Goal: Information Seeking & Learning: Check status

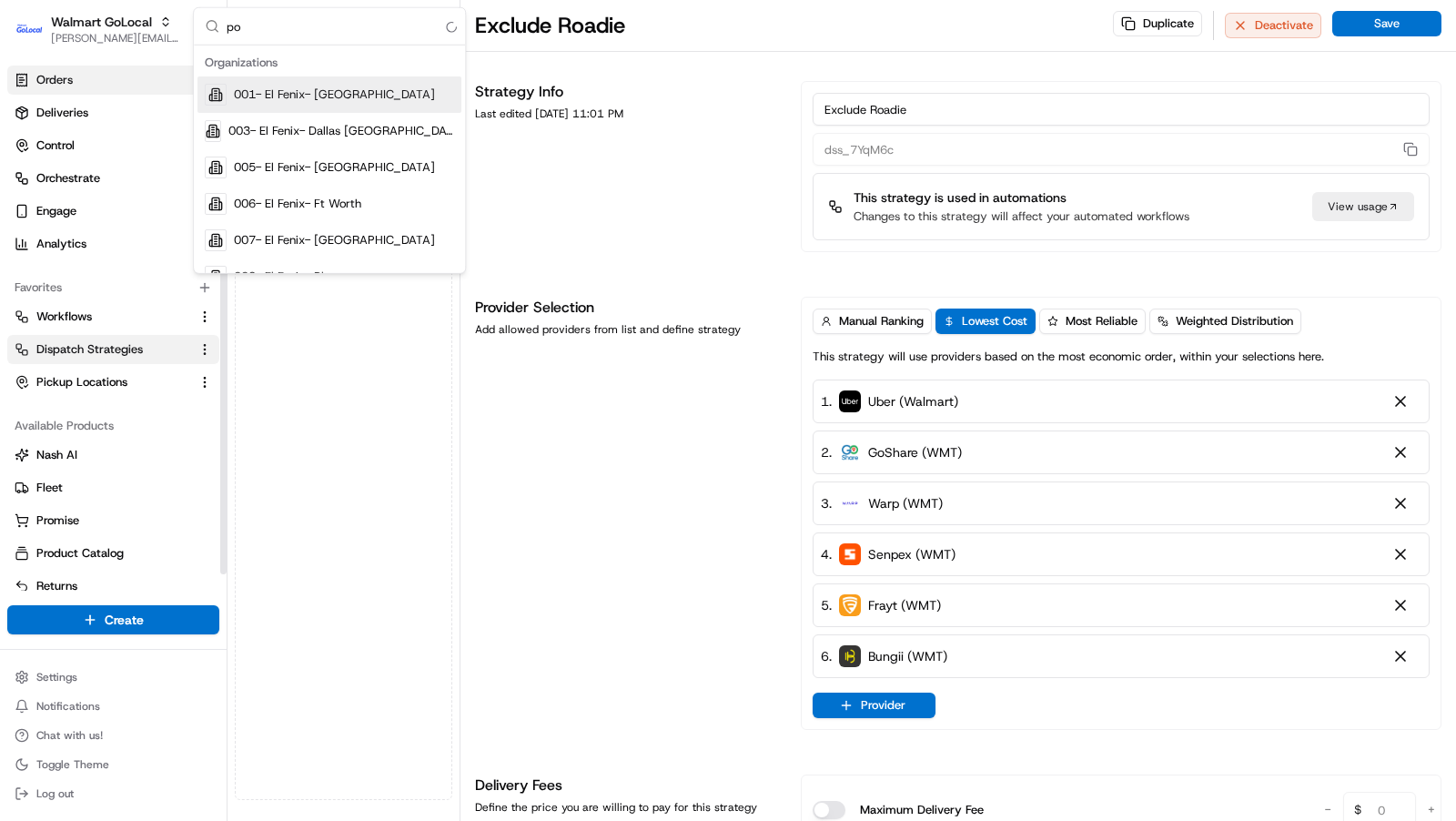
type input "p"
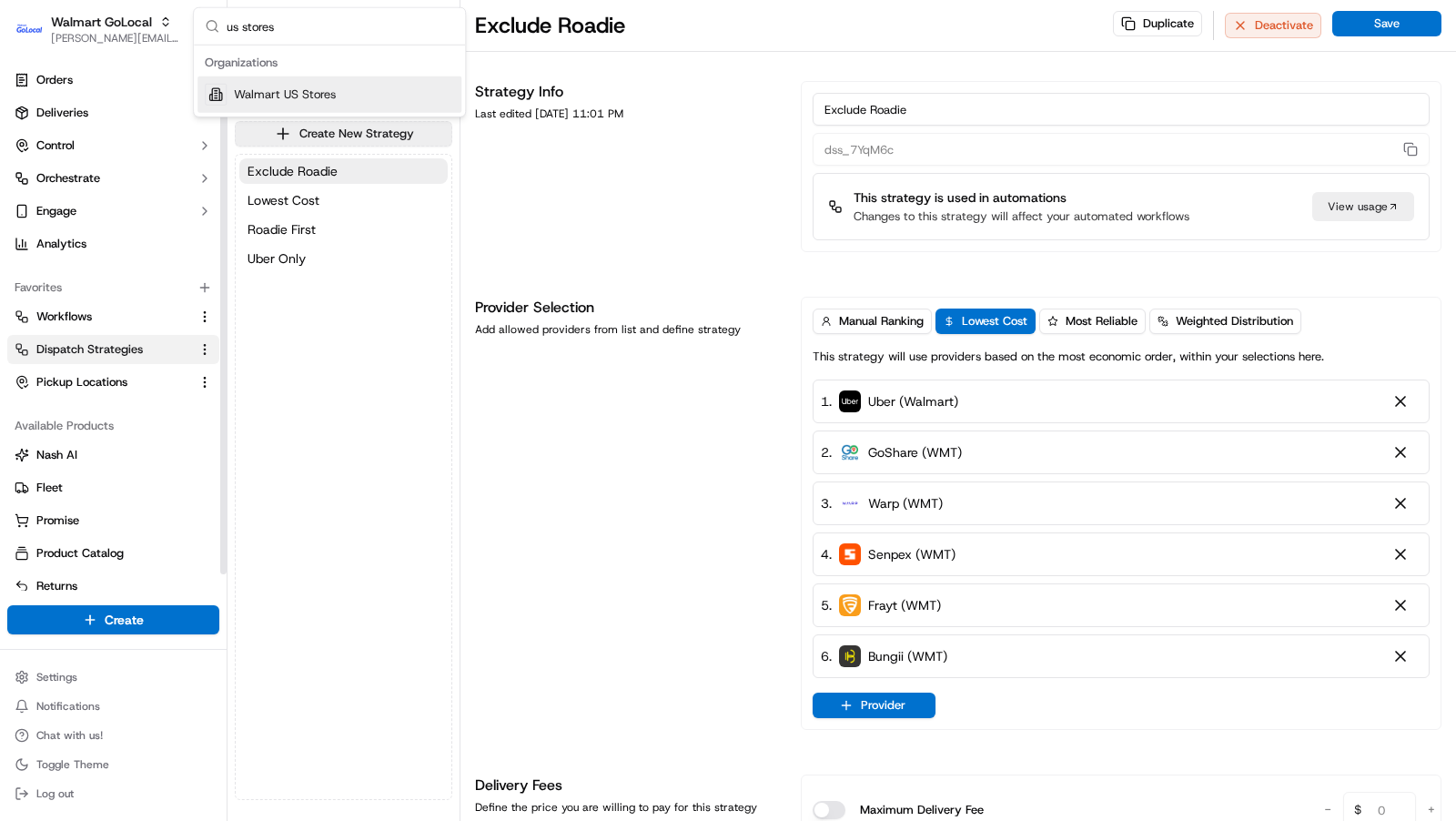
type input "us stores"
click at [303, 95] on span "Walmart US Stores" at bounding box center [284, 94] width 102 height 16
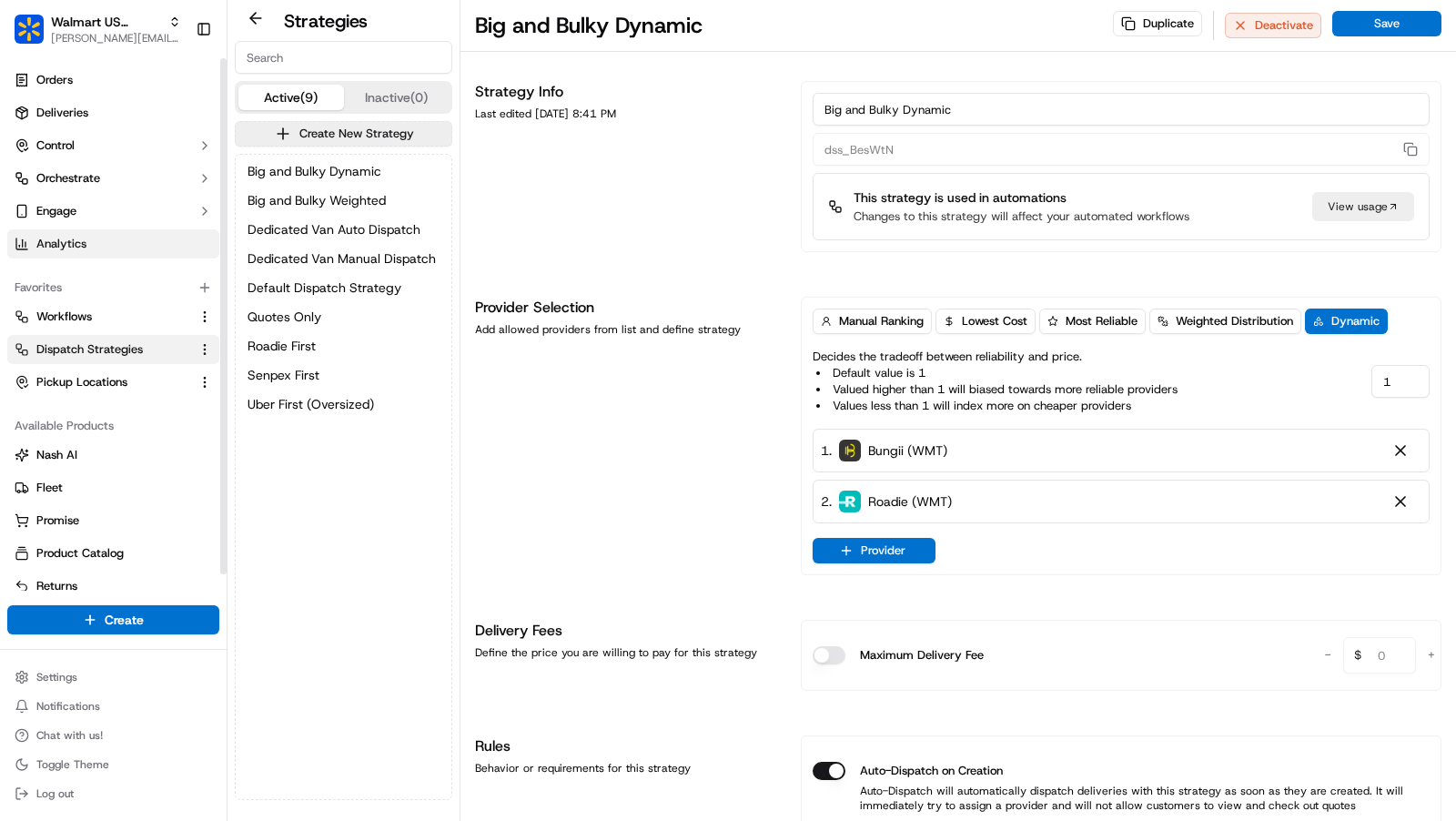
click at [112, 236] on link "Analytics" at bounding box center [113, 244] width 212 height 29
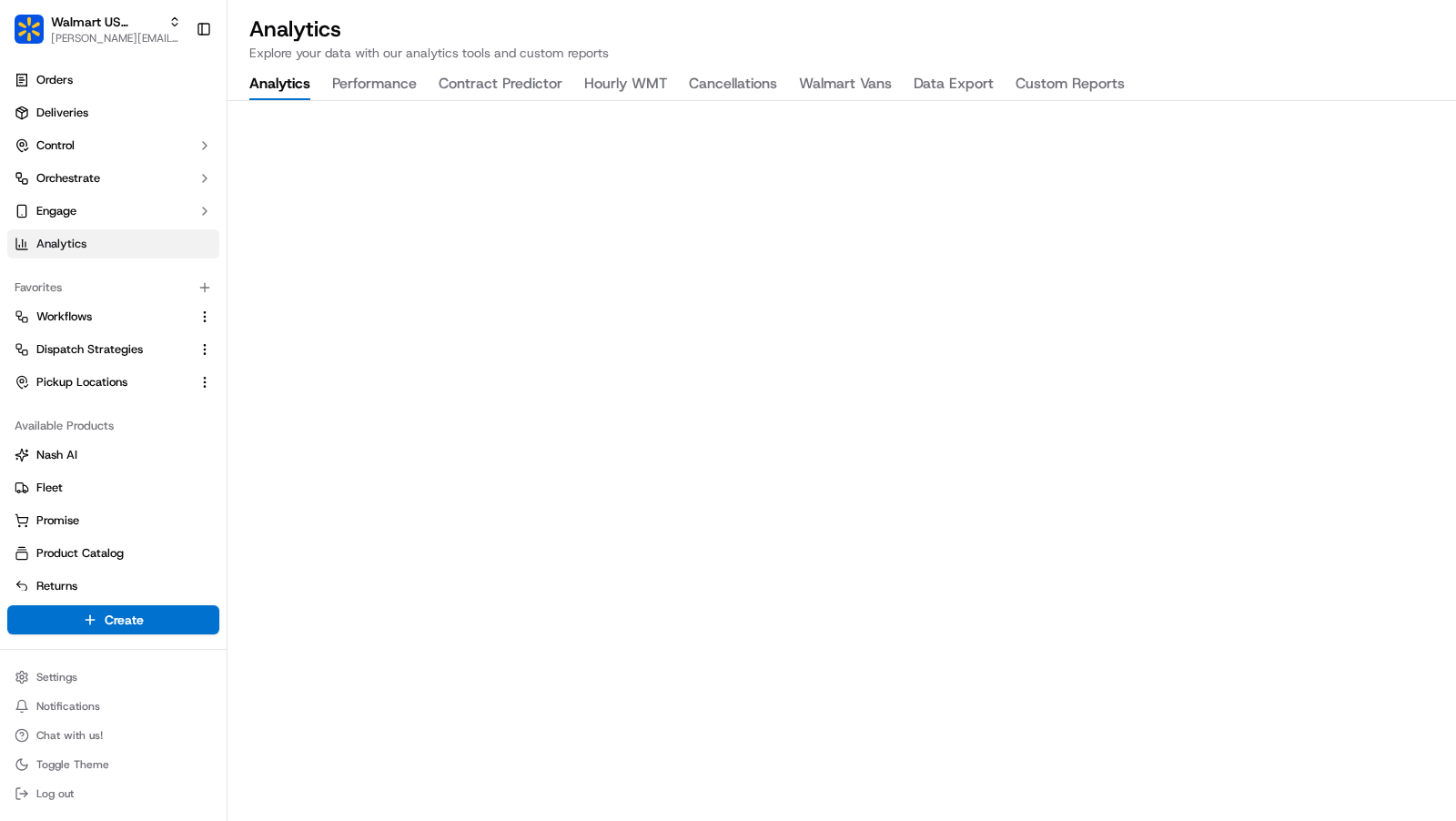
click at [847, 82] on button "Walmart Vans" at bounding box center [846, 84] width 93 height 31
click at [114, 35] on span "[PERSON_NAME][EMAIL_ADDRESS][DOMAIN_NAME]" at bounding box center [116, 38] width 130 height 15
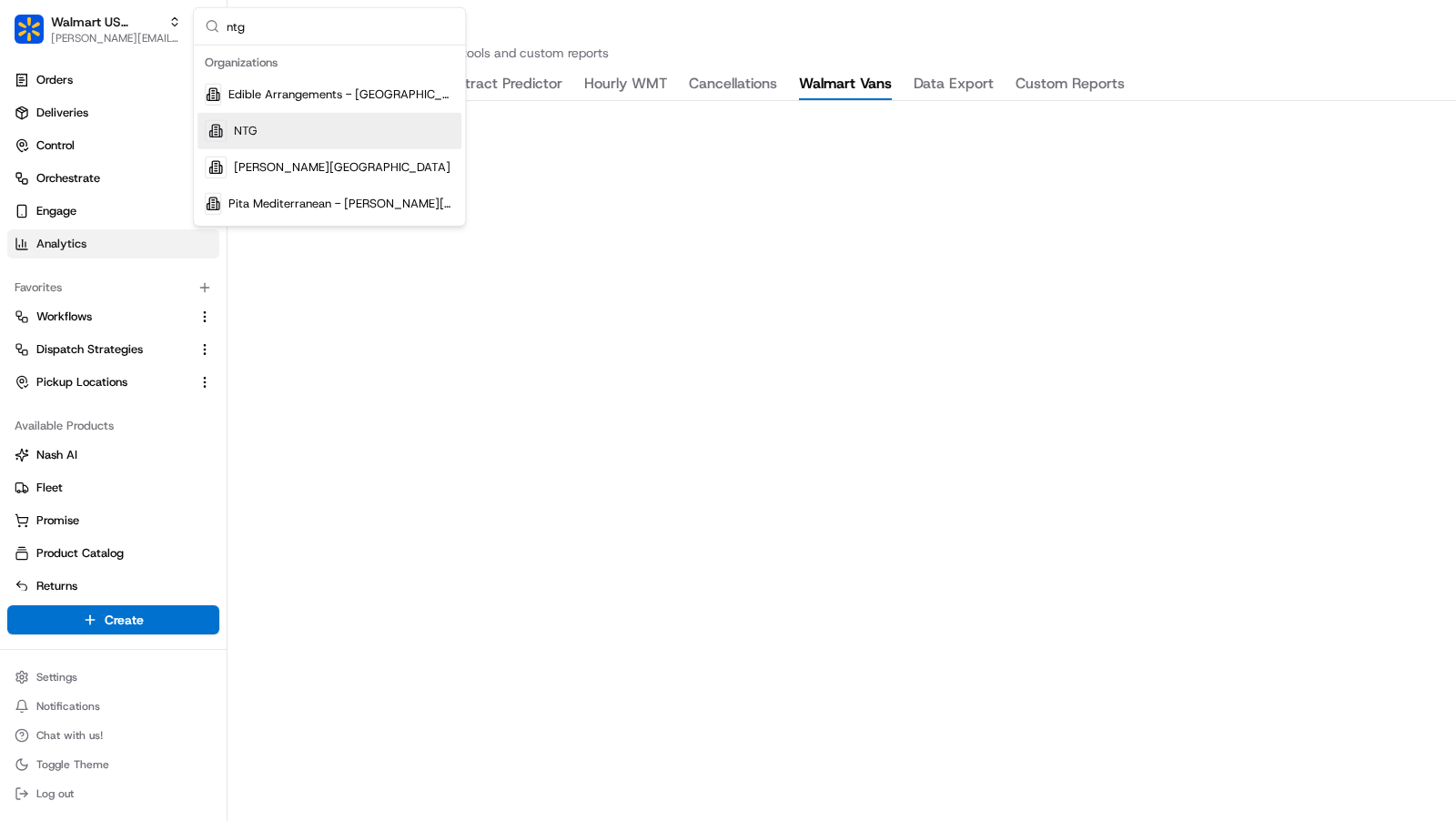
type input "ntg"
click at [329, 129] on div "NTG" at bounding box center [329, 131] width 263 height 37
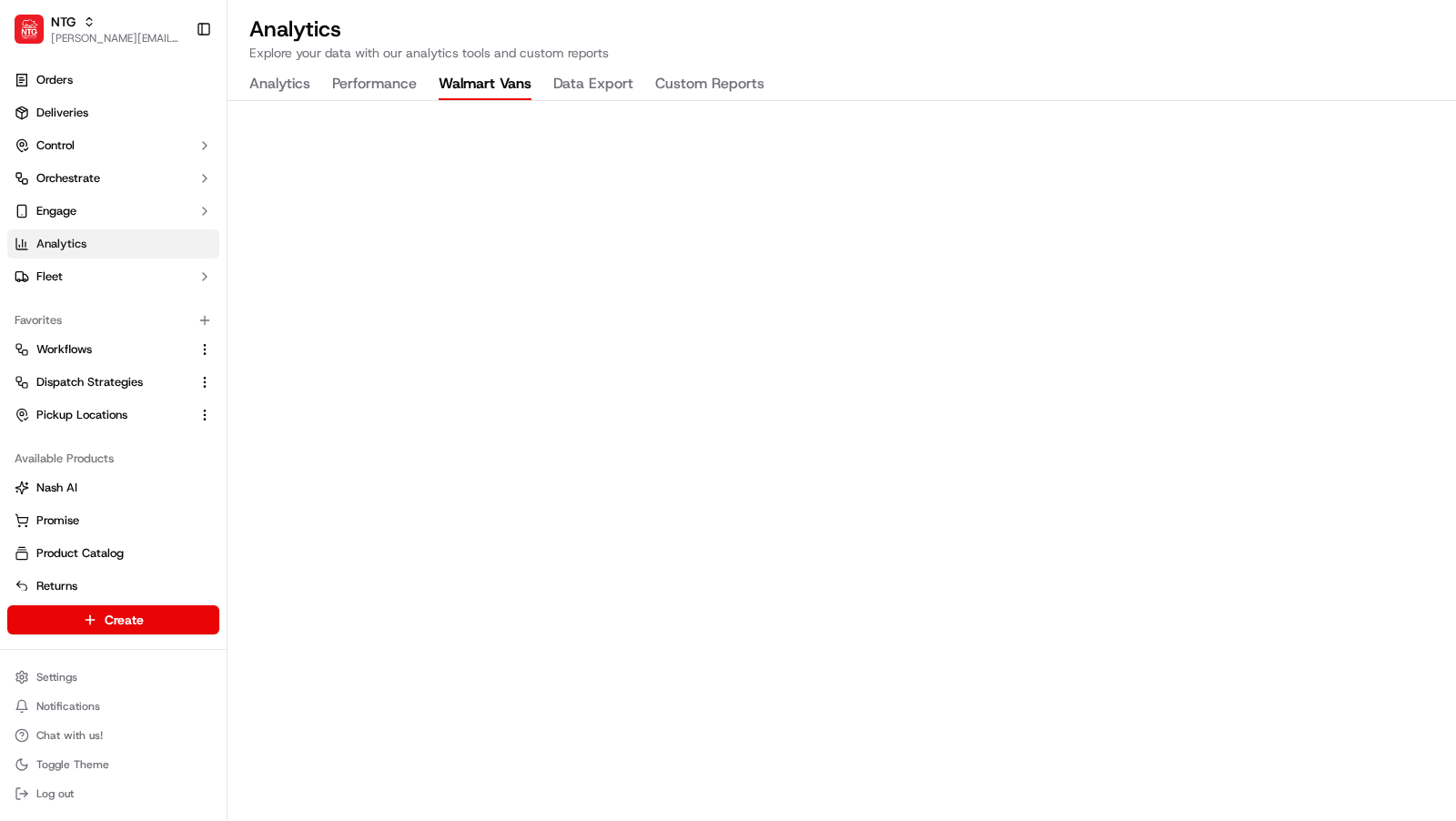
click at [464, 88] on button "Walmart Vans" at bounding box center [485, 84] width 93 height 31
click at [1012, 48] on p "Explore your data with our analytics tools and custom reports" at bounding box center [841, 52] width 1185 height 18
click at [767, 25] on h2 "Analytics" at bounding box center [841, 29] width 1185 height 29
click at [102, 124] on link "Deliveries" at bounding box center [113, 112] width 212 height 29
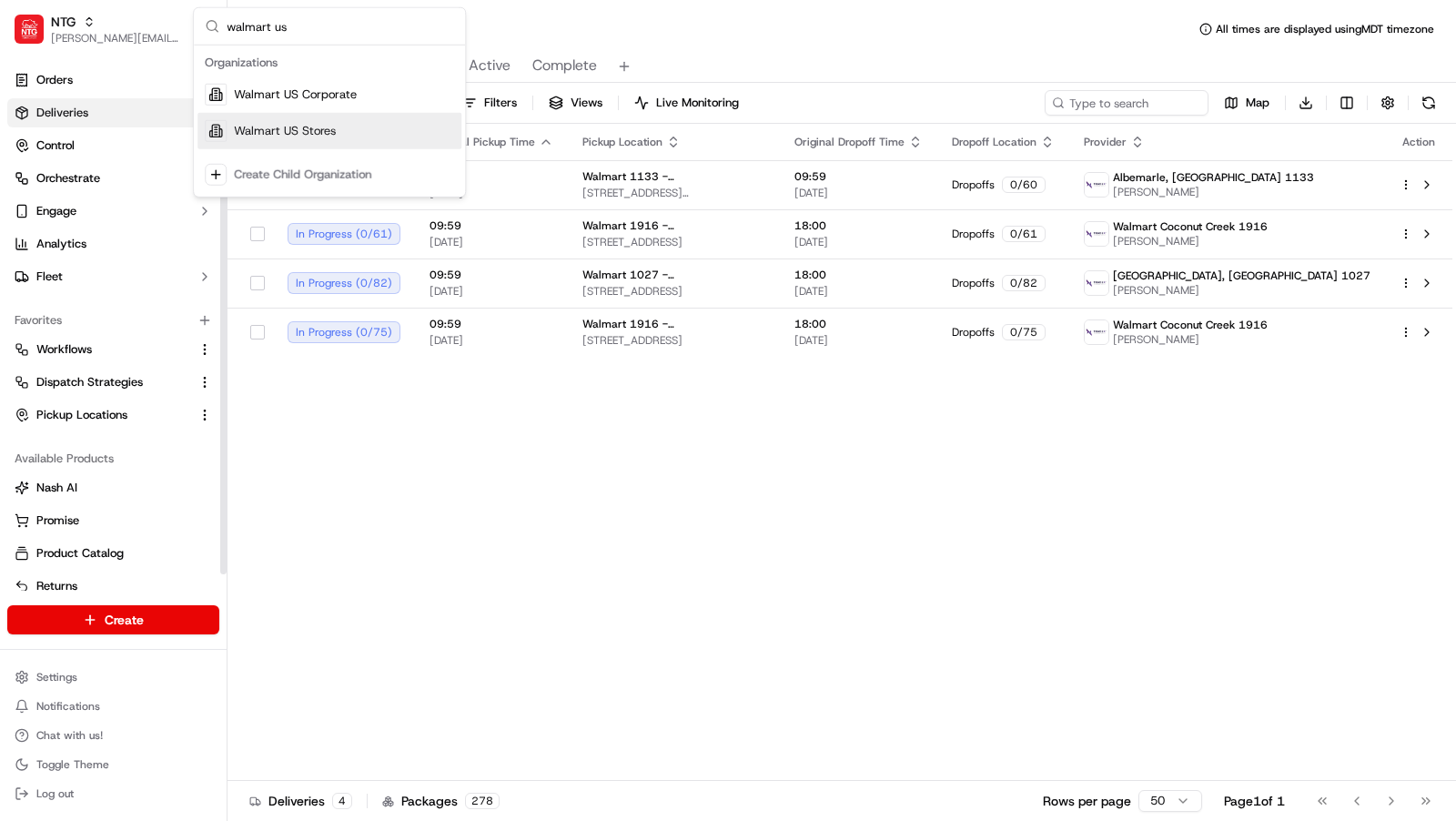
type input "walmart us"
click at [265, 134] on span "Walmart US Stores" at bounding box center [284, 131] width 102 height 16
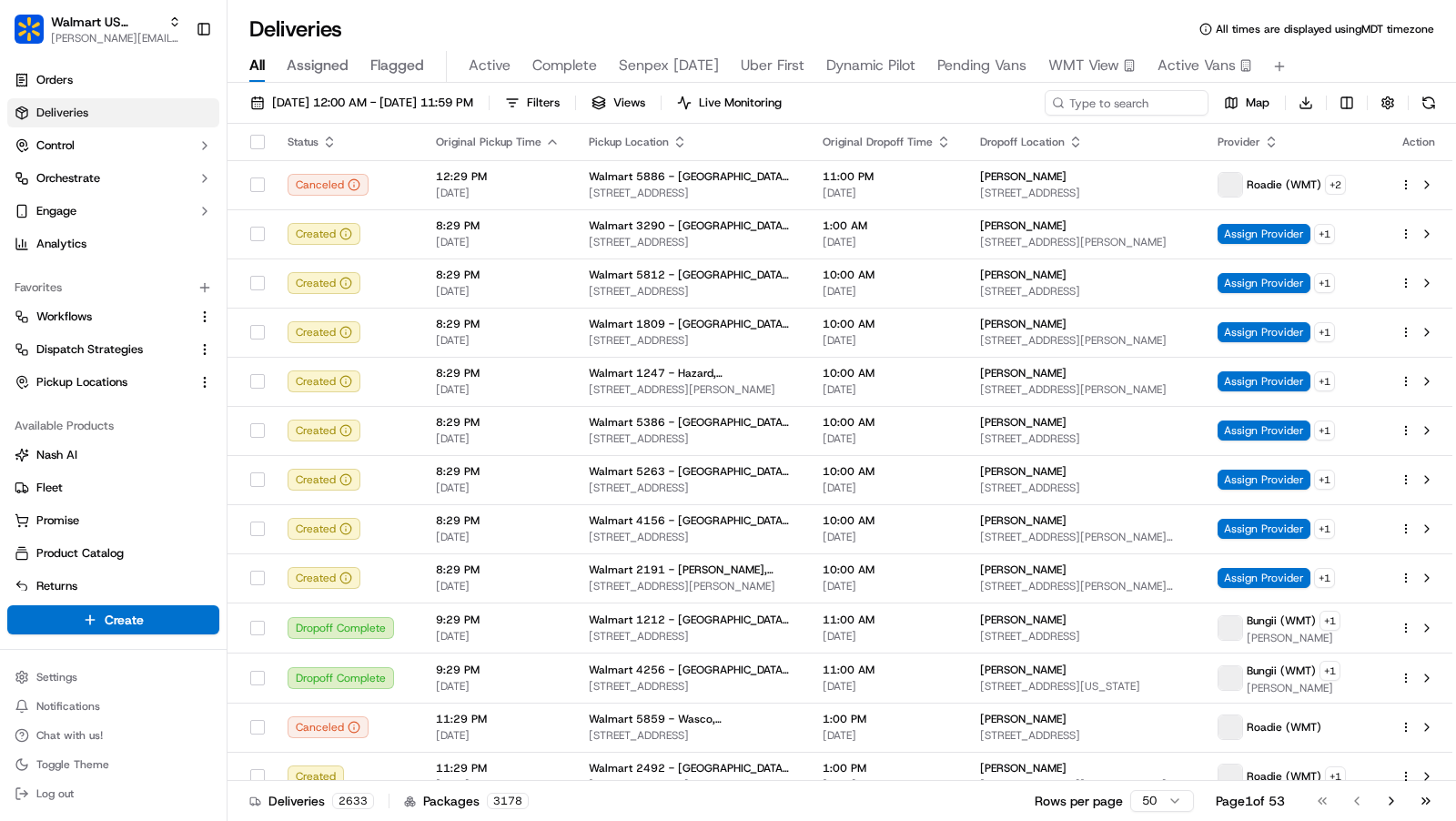
click at [1193, 60] on span "Active Vans" at bounding box center [1196, 65] width 78 height 22
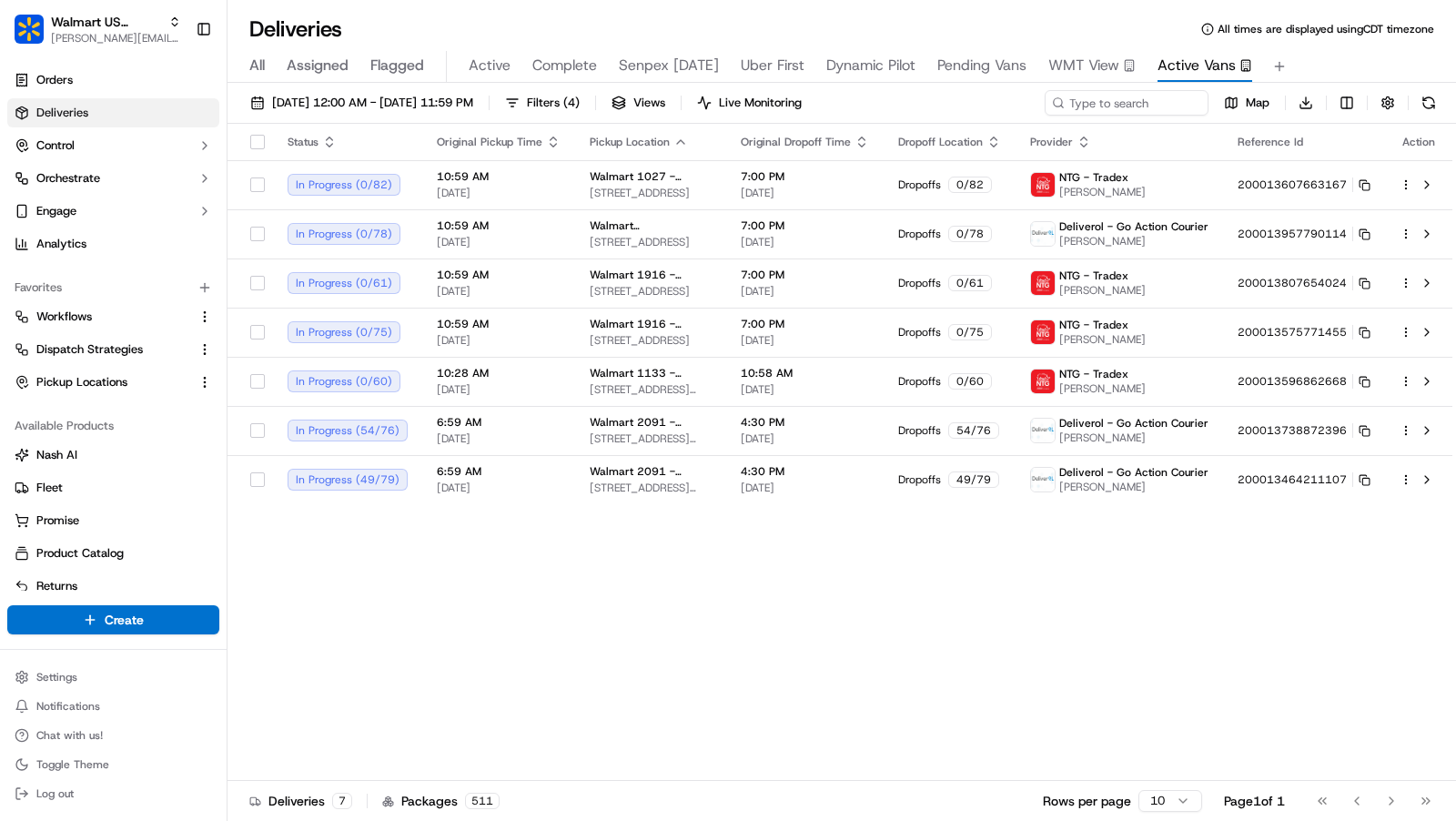
click at [576, 678] on div "Status Original Pickup Time Pickup Location Original Dropoff Time Dropoff Locat…" at bounding box center [840, 453] width 1224 height 657
click at [638, 632] on div "Status Original Pickup Time Pickup Location Original Dropoff Time Dropoff Locat…" at bounding box center [840, 453] width 1224 height 657
click at [647, 622] on div "Status Original Pickup Time Pickup Location Original Dropoff Time Dropoff Locat…" at bounding box center [840, 453] width 1224 height 657
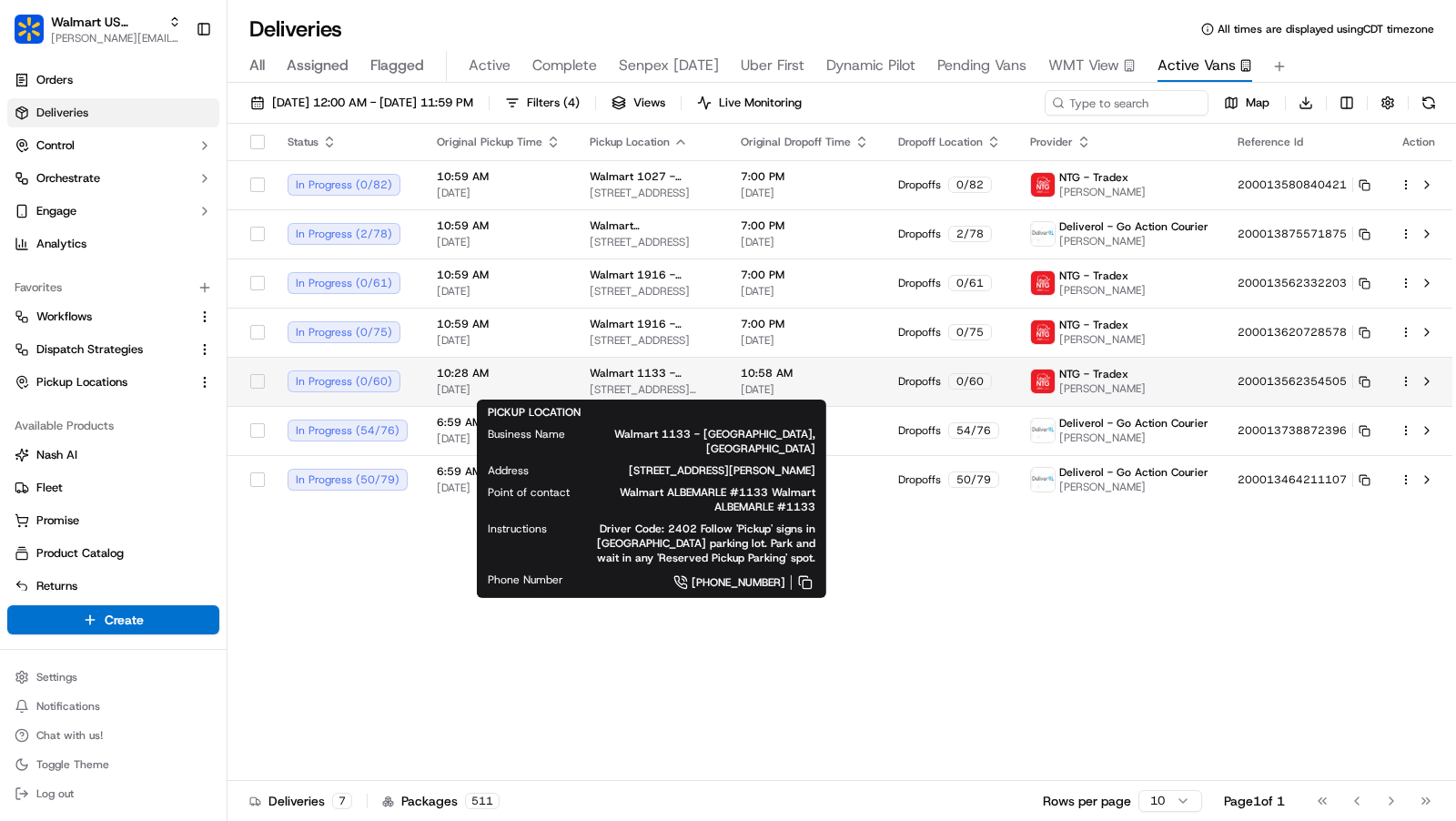
click at [642, 385] on span "781 LEONARD AVE, ALBEMARLE, NC 28001, US" at bounding box center [651, 390] width 122 height 15
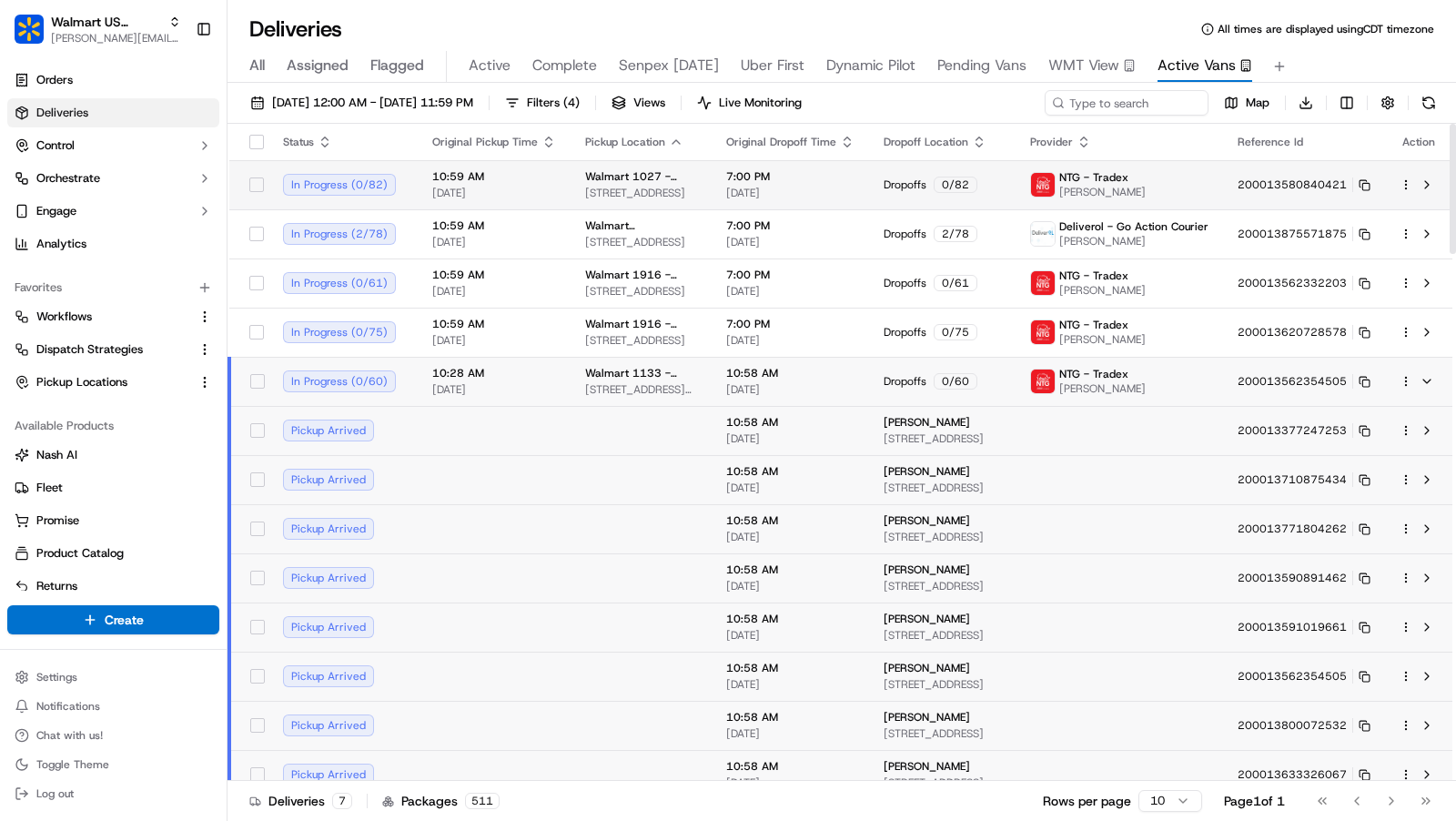
click at [641, 182] on span "Walmart 1027 - Concord, NC" at bounding box center [641, 176] width 112 height 15
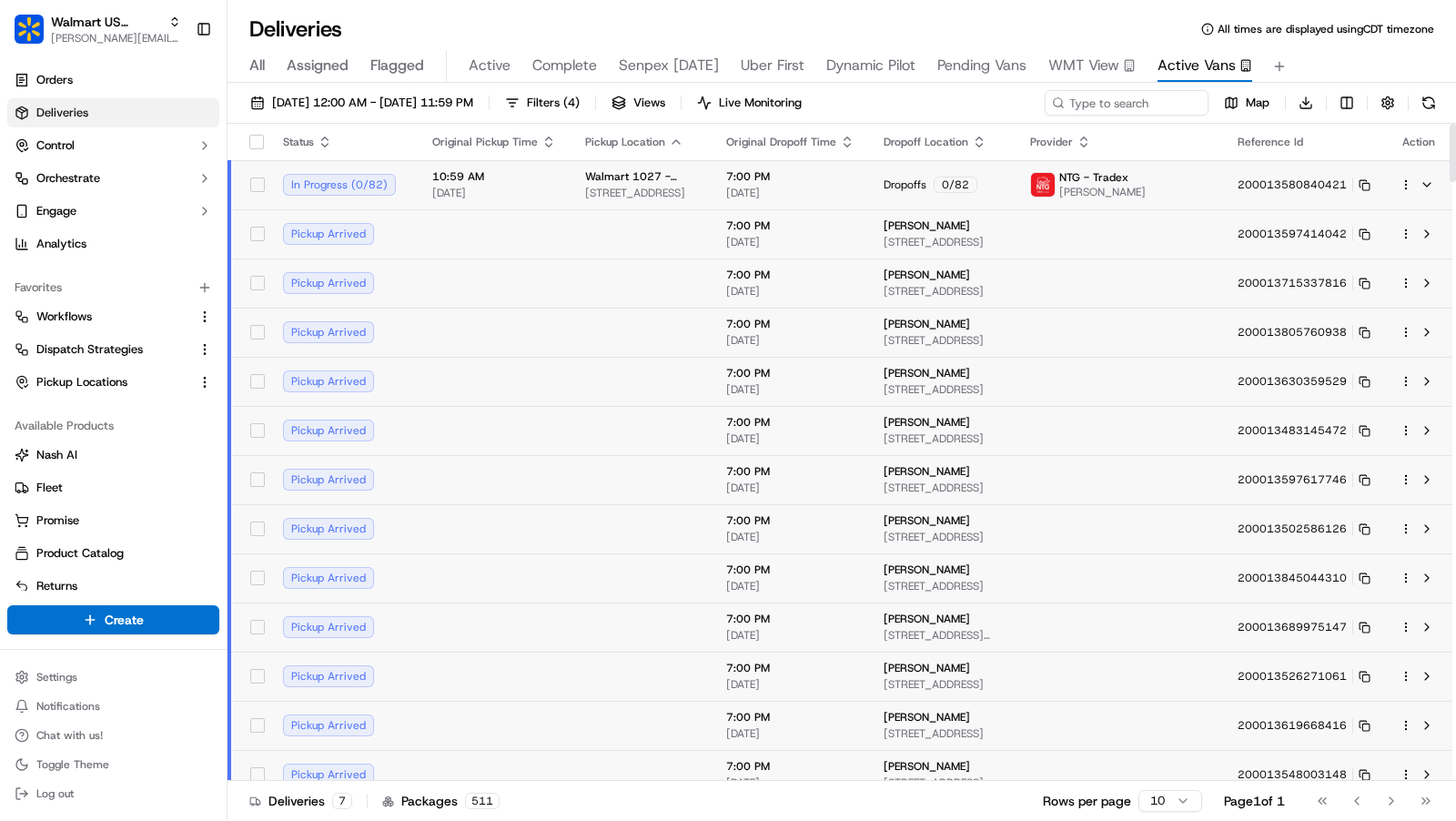
click at [690, 174] on span "Walmart 1027 - Concord, NC" at bounding box center [641, 176] width 112 height 15
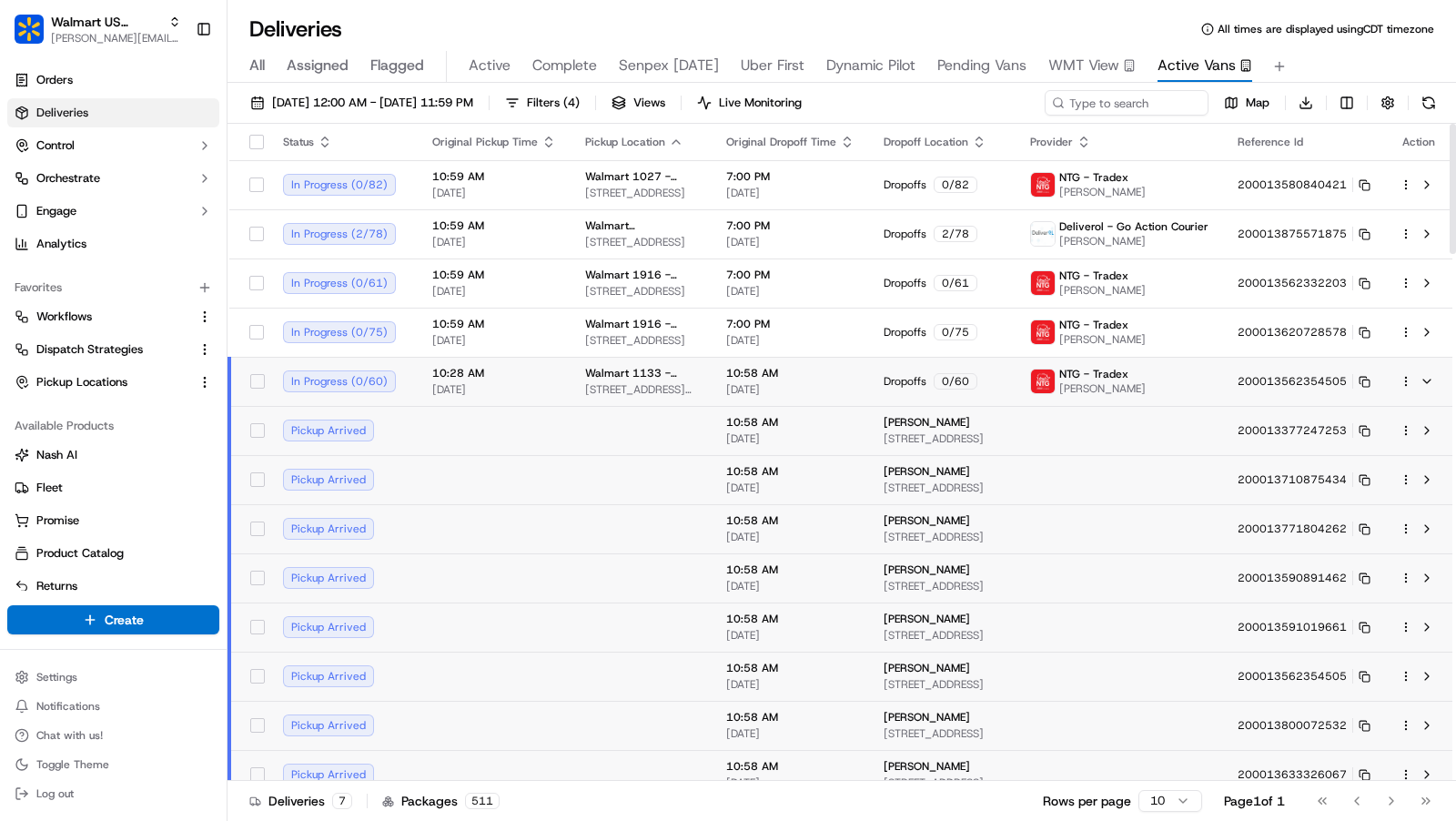
click at [697, 383] on span "781 LEONARD AVE, ALBEMARLE, NC 28001, US" at bounding box center [641, 390] width 112 height 15
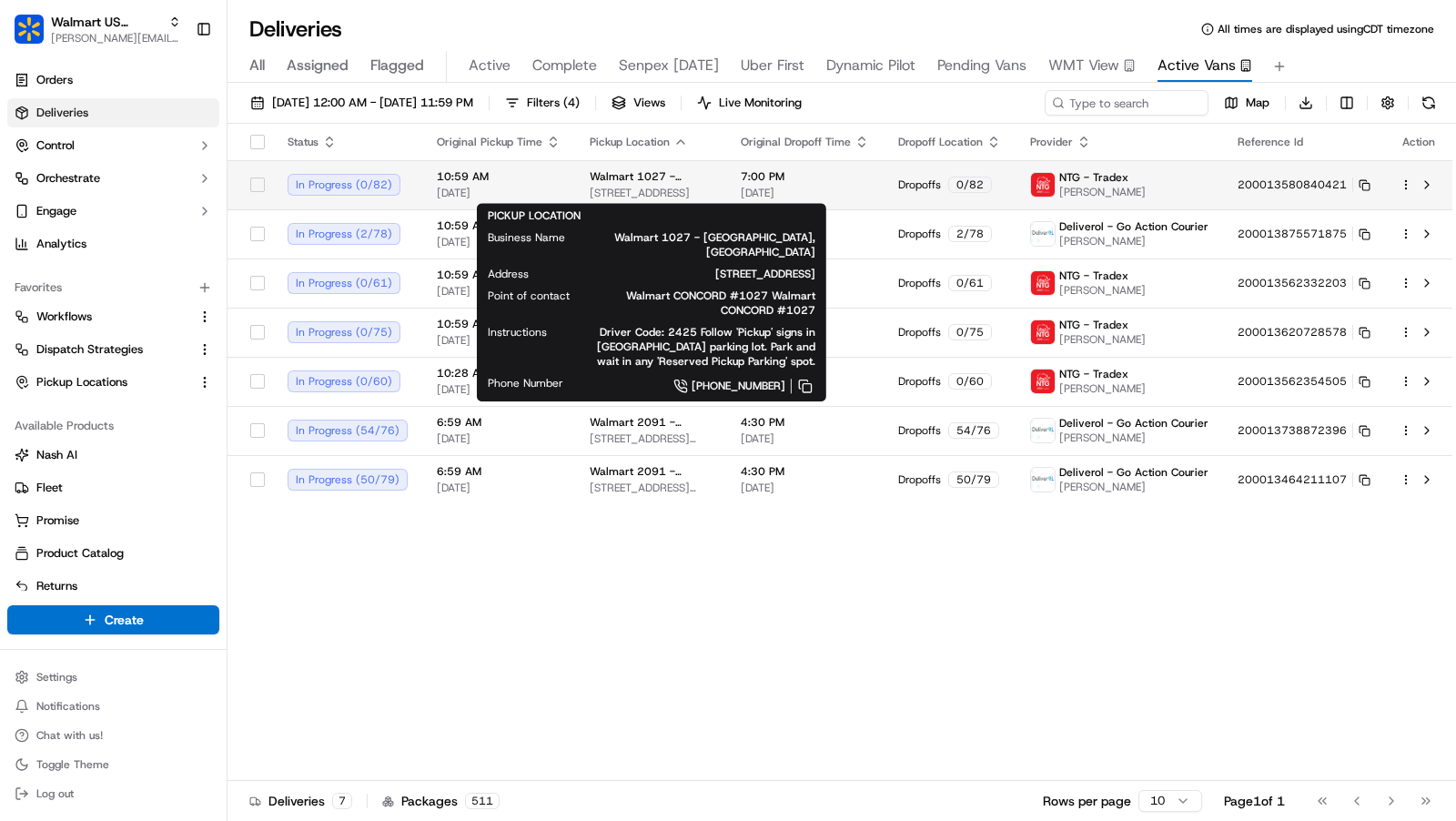
click at [705, 170] on span "Walmart 1027 - Concord, NC" at bounding box center [651, 176] width 122 height 15
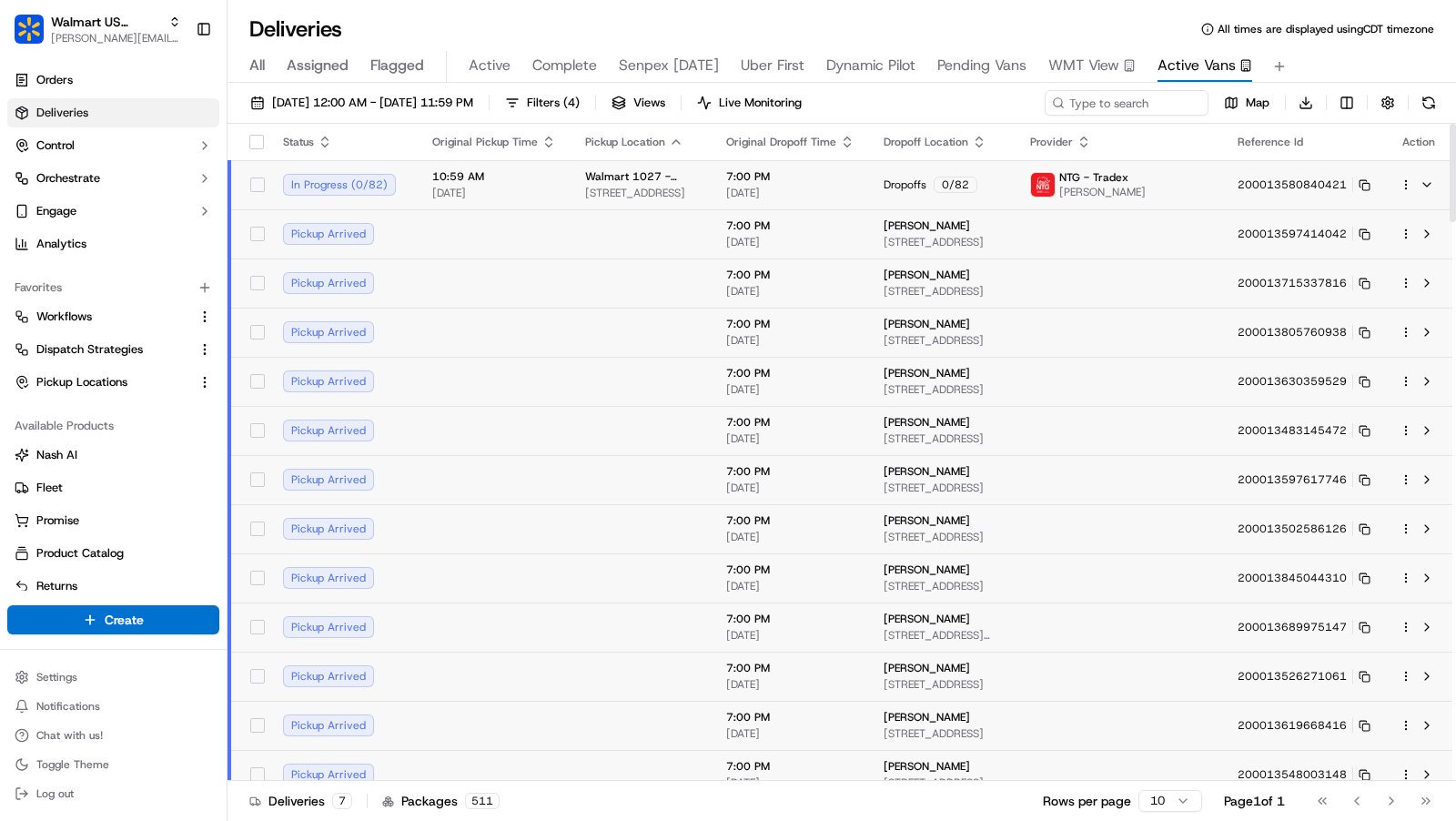
click at [705, 169] on td "Walmart 1027 - Concord, NC 150 CONCORD COMMONS PL SW, CONCORD, NC 28027, US" at bounding box center [641, 184] width 141 height 49
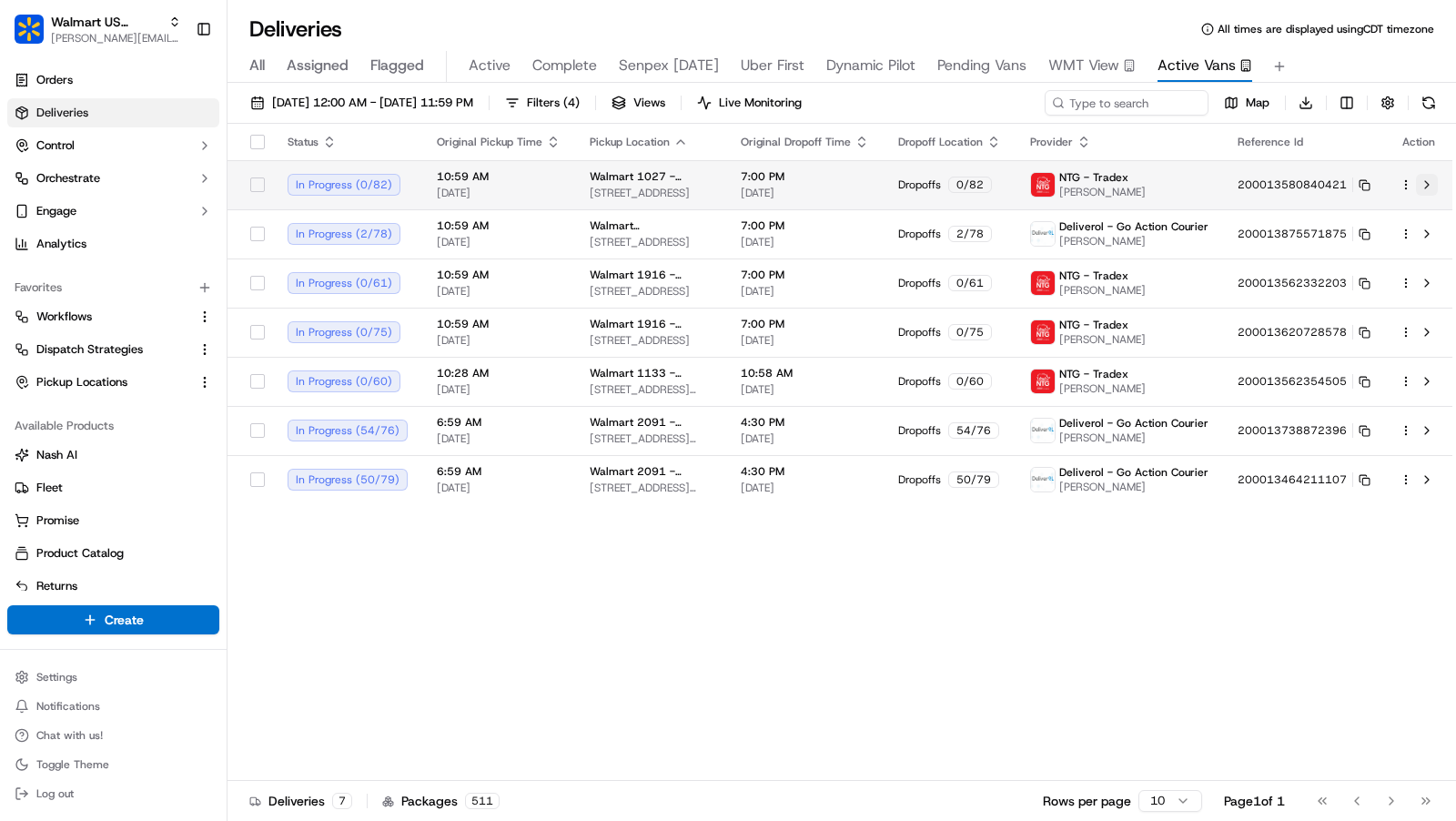
click at [1434, 186] on button at bounding box center [1427, 184] width 22 height 22
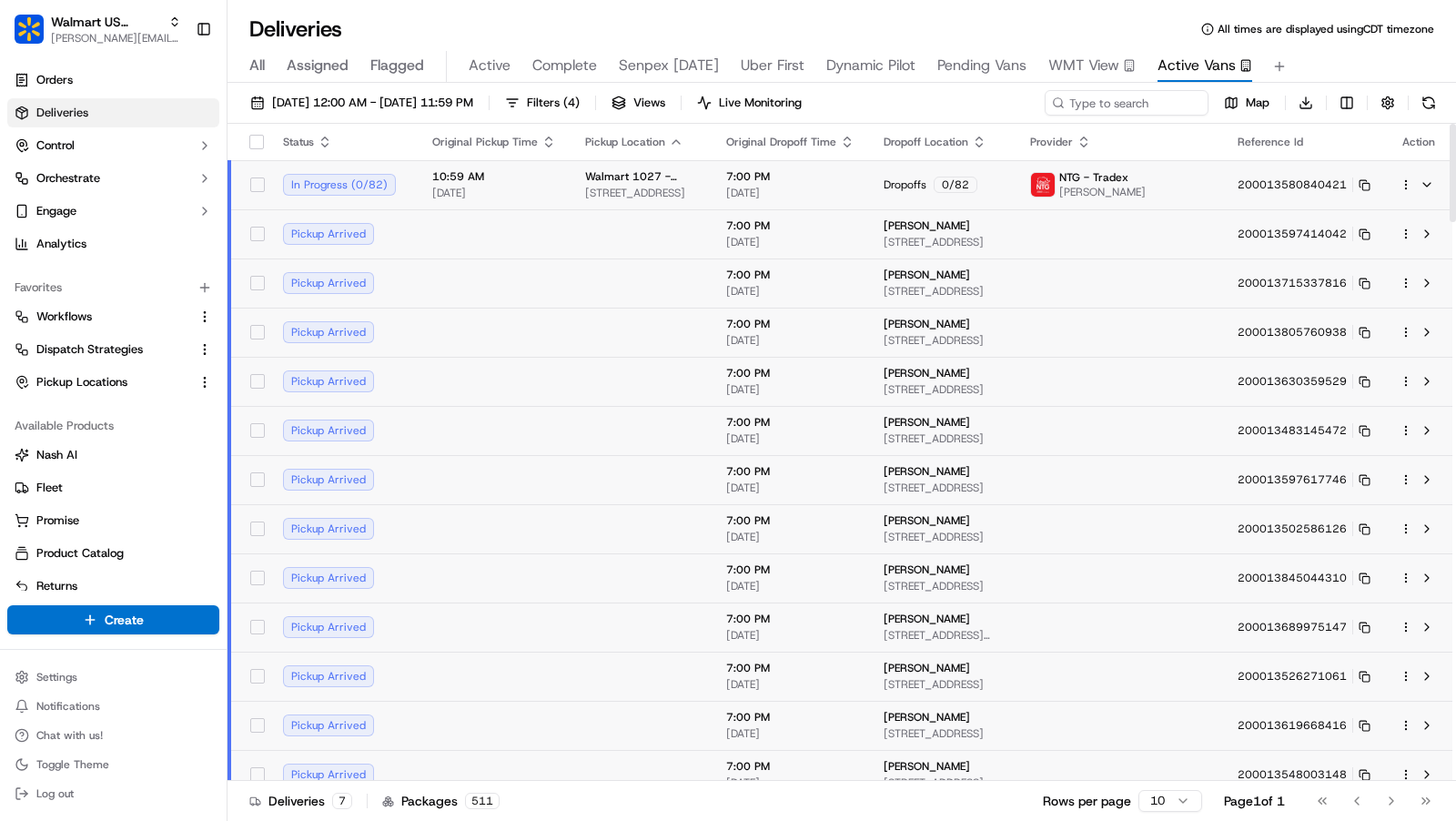
click at [1408, 184] on html "Walmart US Stores charles@usenash.com Toggle Sidebar Orders Deliveries Control …" at bounding box center [728, 410] width 1456 height 821
click at [1378, 232] on div "Delivery Details ⌘+⏎" at bounding box center [1355, 241] width 199 height 31
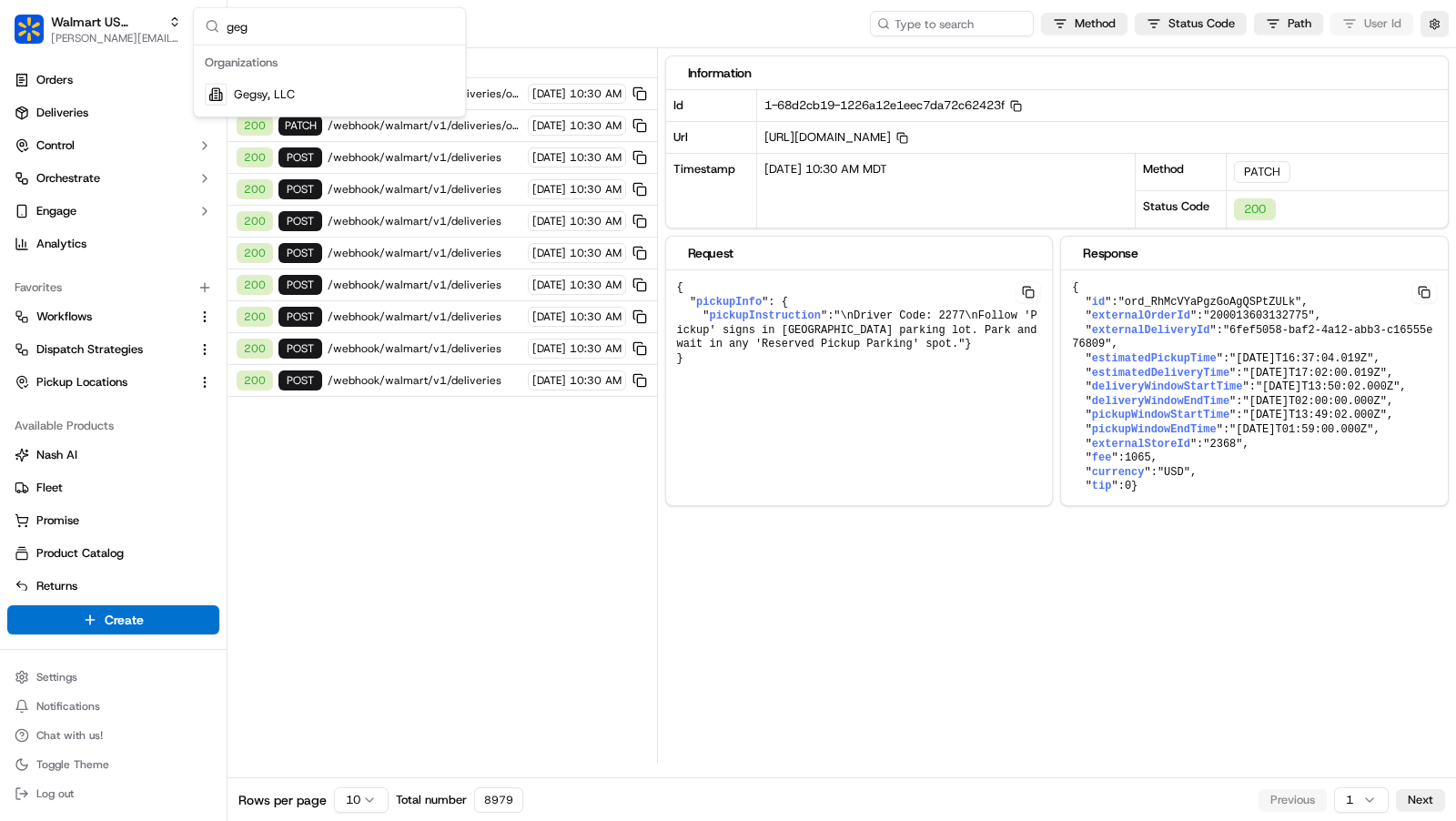
type input "geg"
click at [336, 95] on div "Gegsy, LLC" at bounding box center [329, 95] width 263 height 37
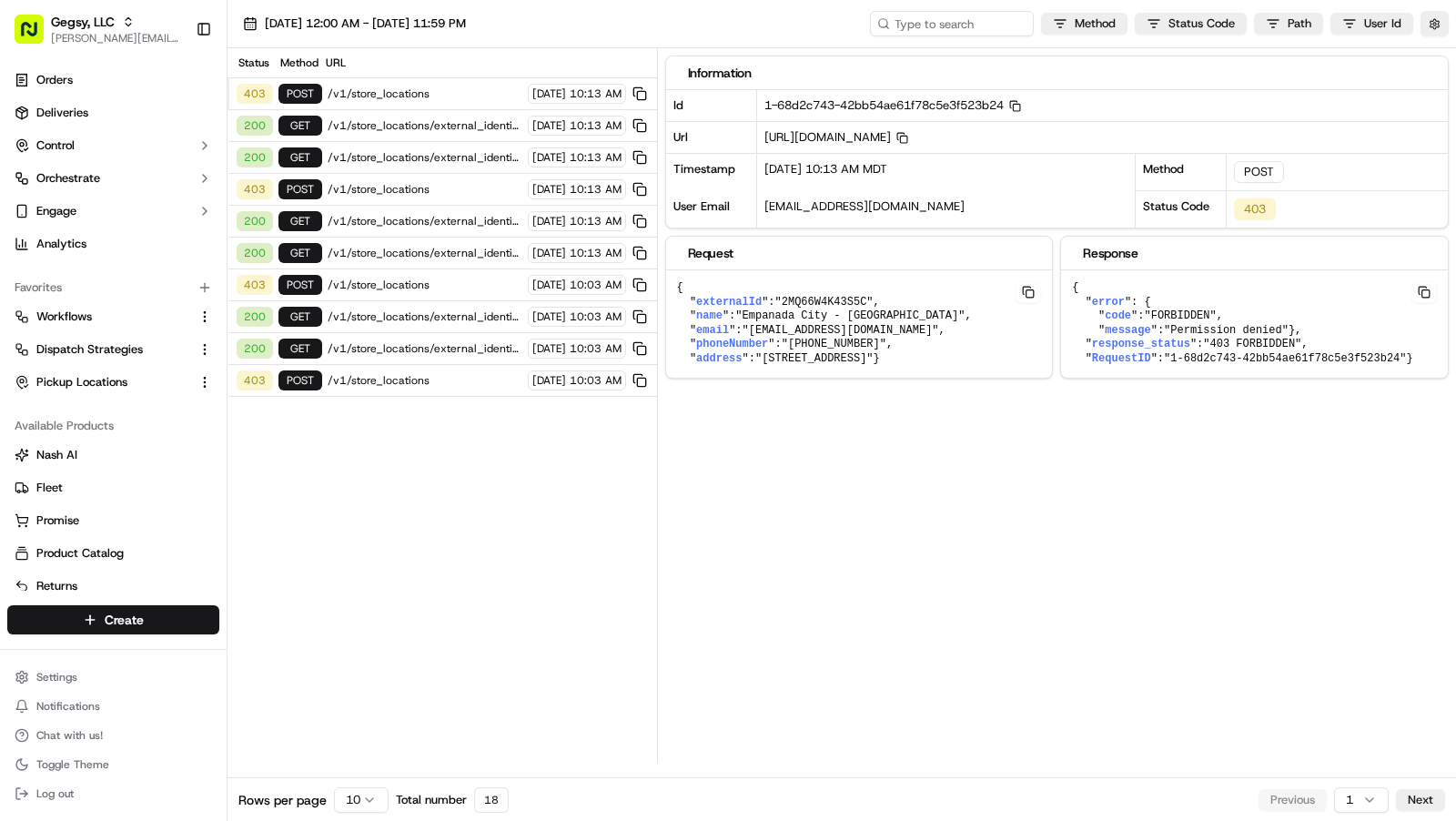
click at [442, 95] on span "/v1/store_locations" at bounding box center [424, 93] width 195 height 15
click at [408, 93] on span "/v1/store_locations" at bounding box center [424, 93] width 195 height 15
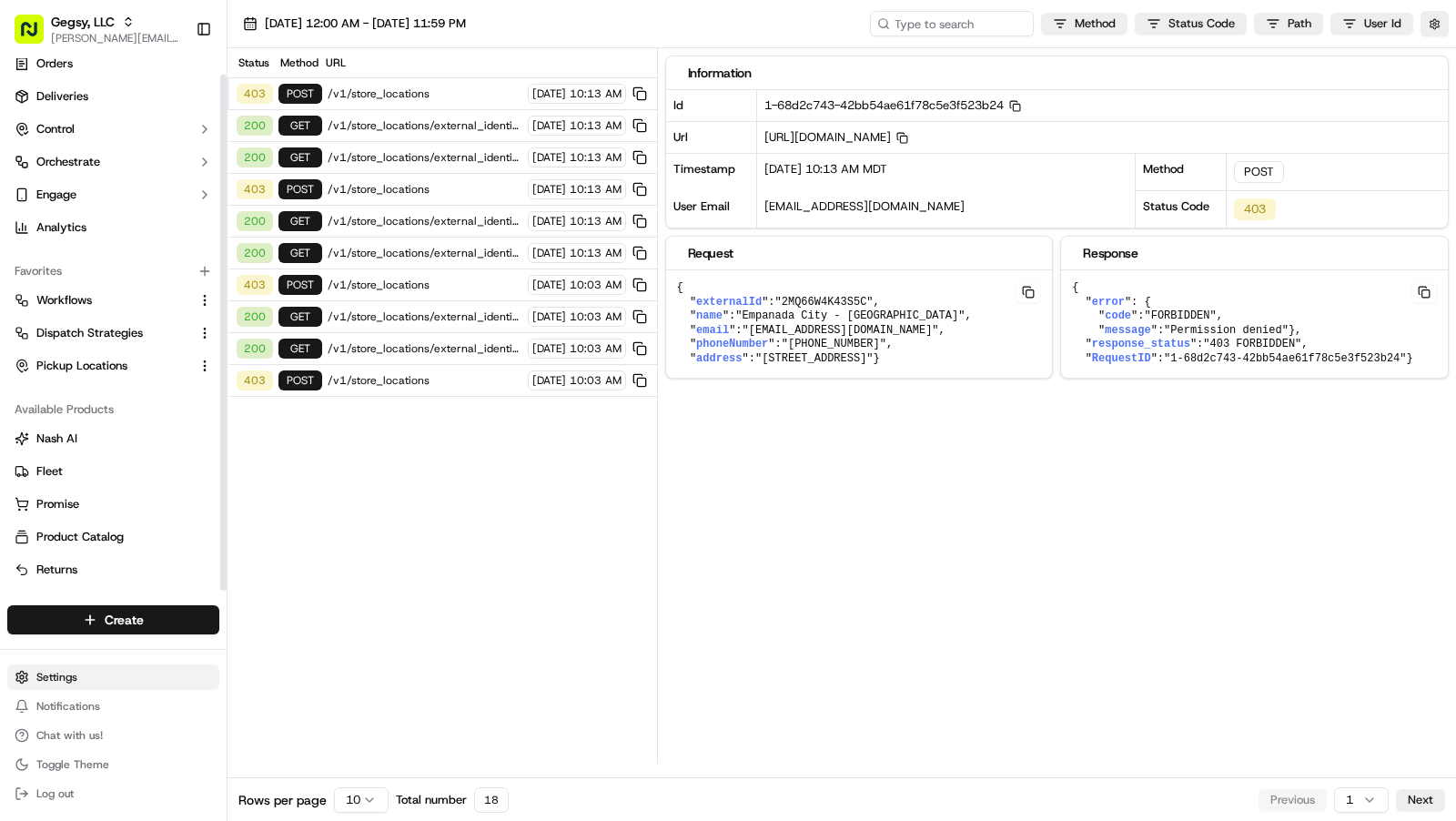
click at [102, 677] on html "Gegsy, LLC charles@usenash.com Toggle Sidebar Orders Deliveries Control Orchest…" at bounding box center [728, 410] width 1456 height 821
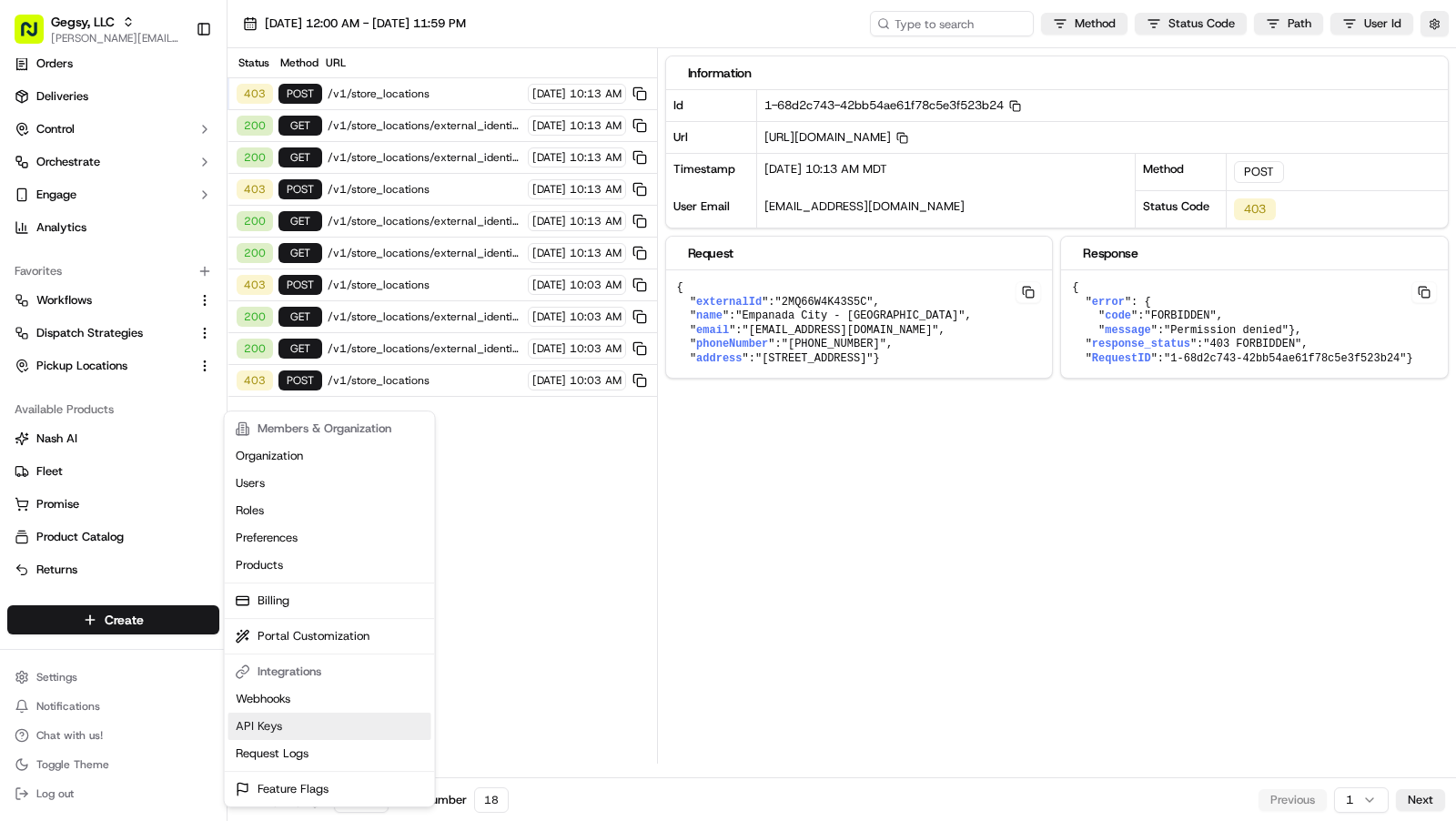
click at [319, 717] on link "API Keys" at bounding box center [329, 726] width 202 height 27
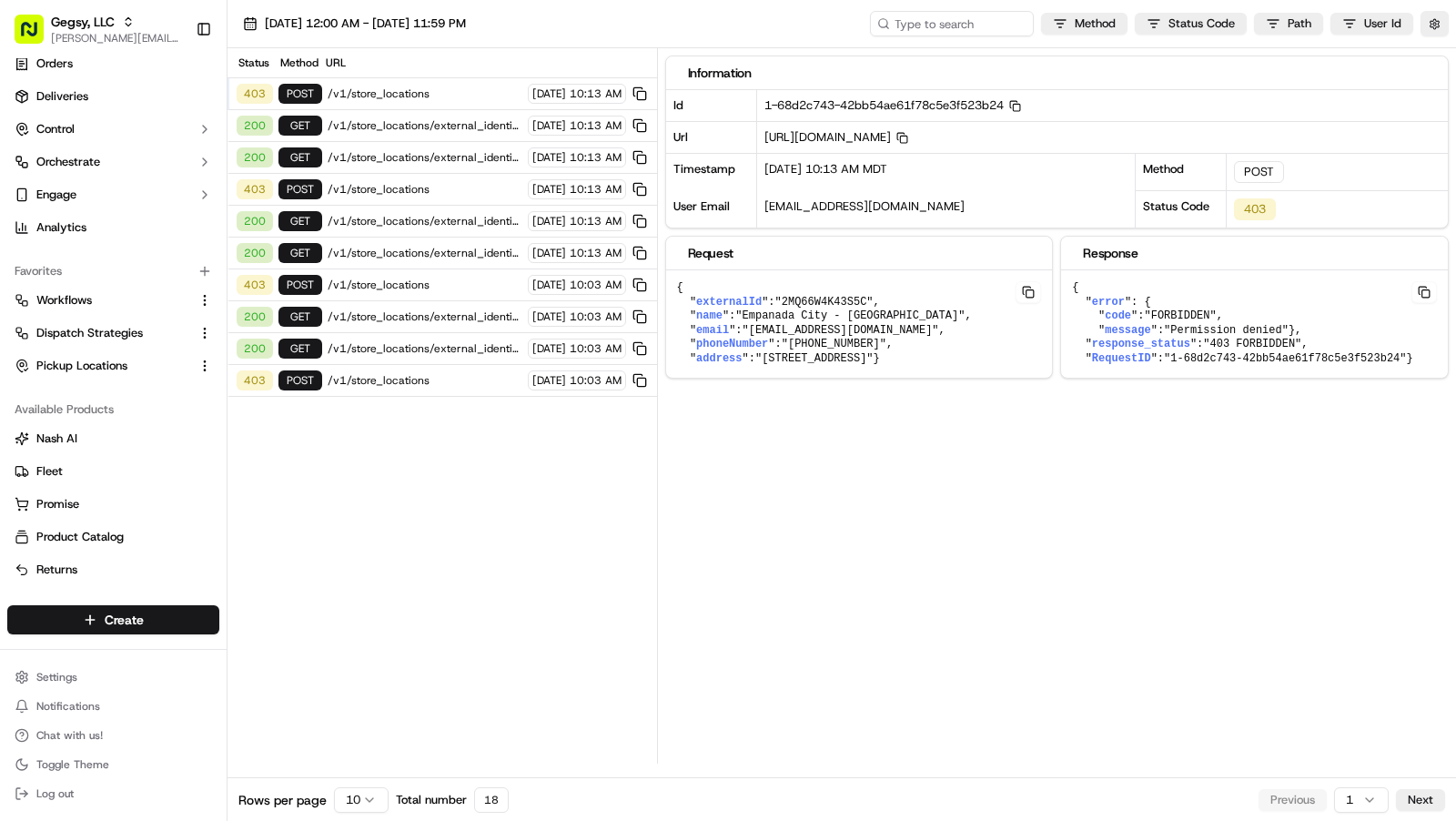
click at [436, 184] on span "/v1/store_locations" at bounding box center [424, 189] width 195 height 15
click at [435, 90] on span "/v1/store_locations" at bounding box center [424, 93] width 195 height 15
click at [71, 666] on html "Gegsy, LLC charles@usenash.com Toggle Sidebar Orders Deliveries Control Orchest…" at bounding box center [728, 410] width 1456 height 821
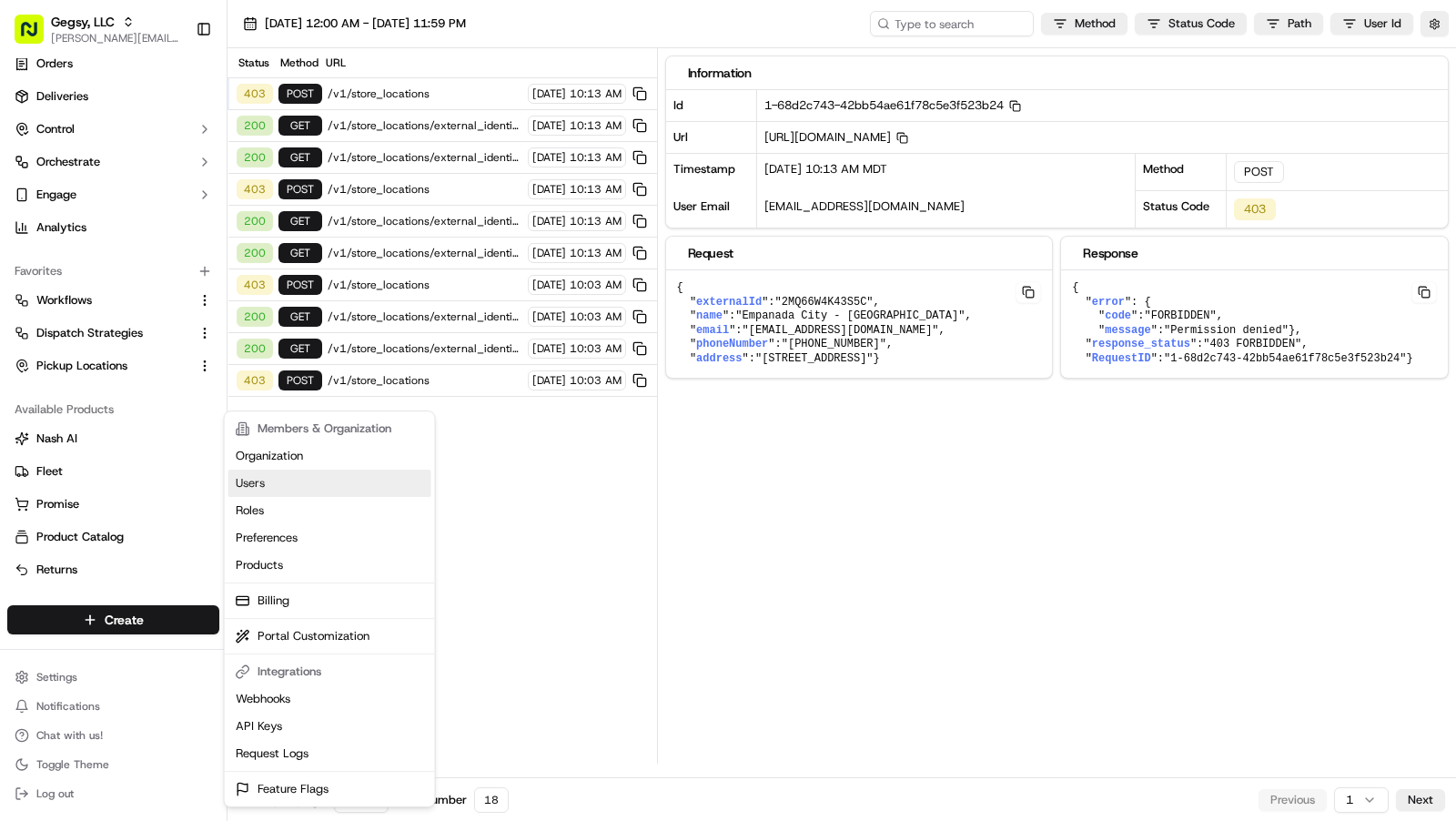
click at [295, 487] on link "Users" at bounding box center [329, 484] width 202 height 27
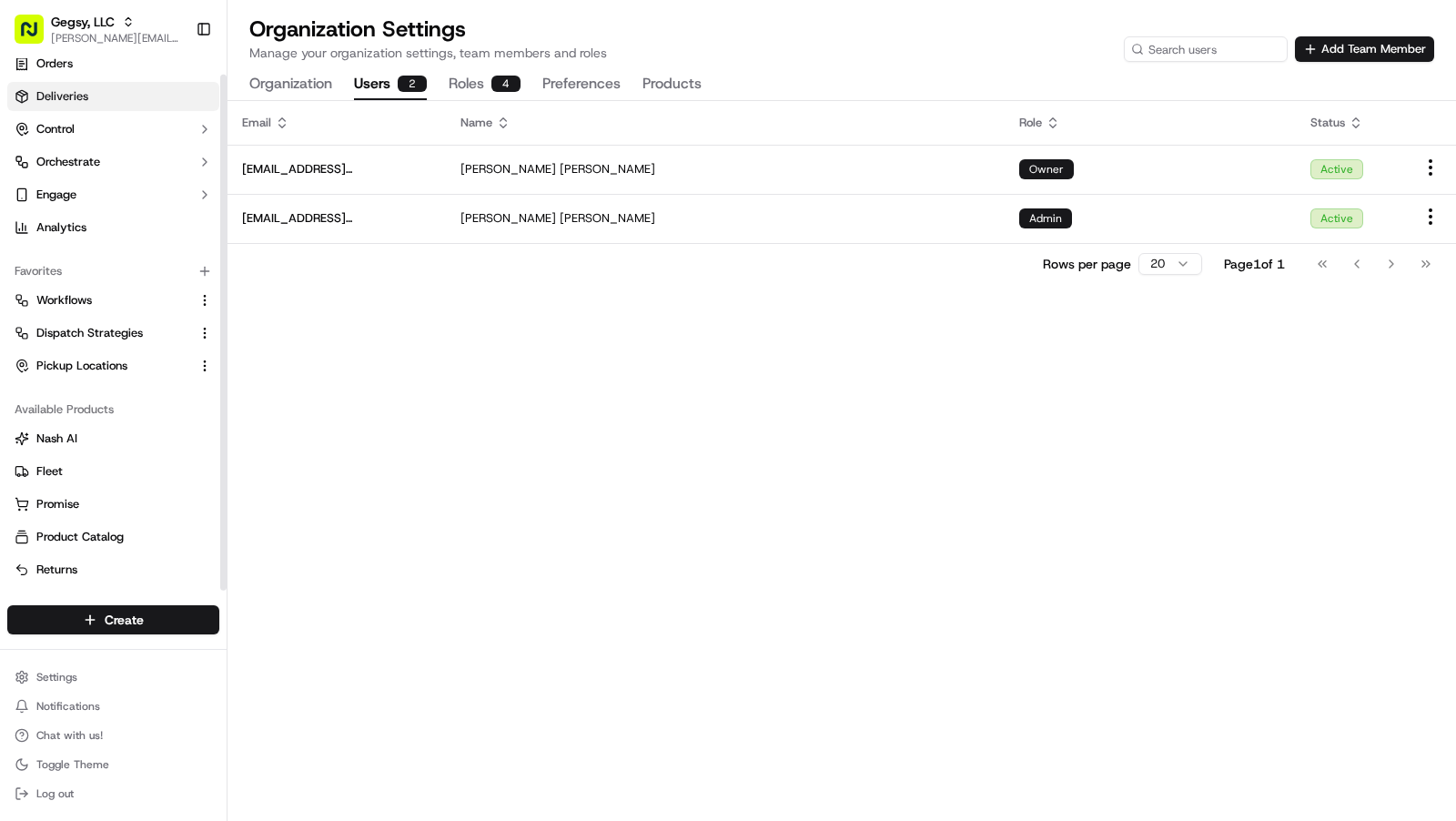
click at [120, 87] on link "Deliveries" at bounding box center [113, 97] width 212 height 29
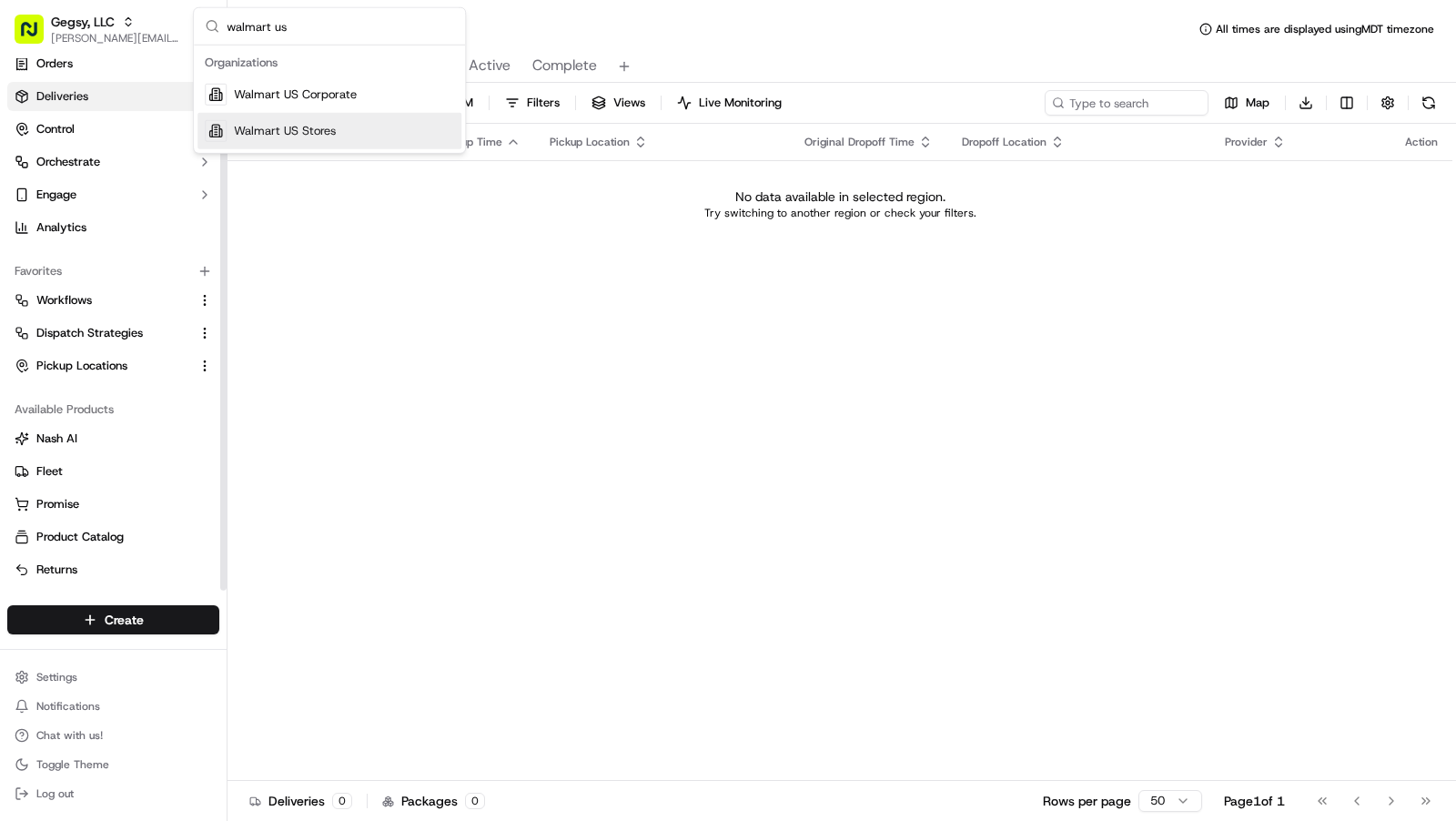
type input "walmart us"
click at [293, 124] on span "Walmart US Stores" at bounding box center [284, 131] width 102 height 16
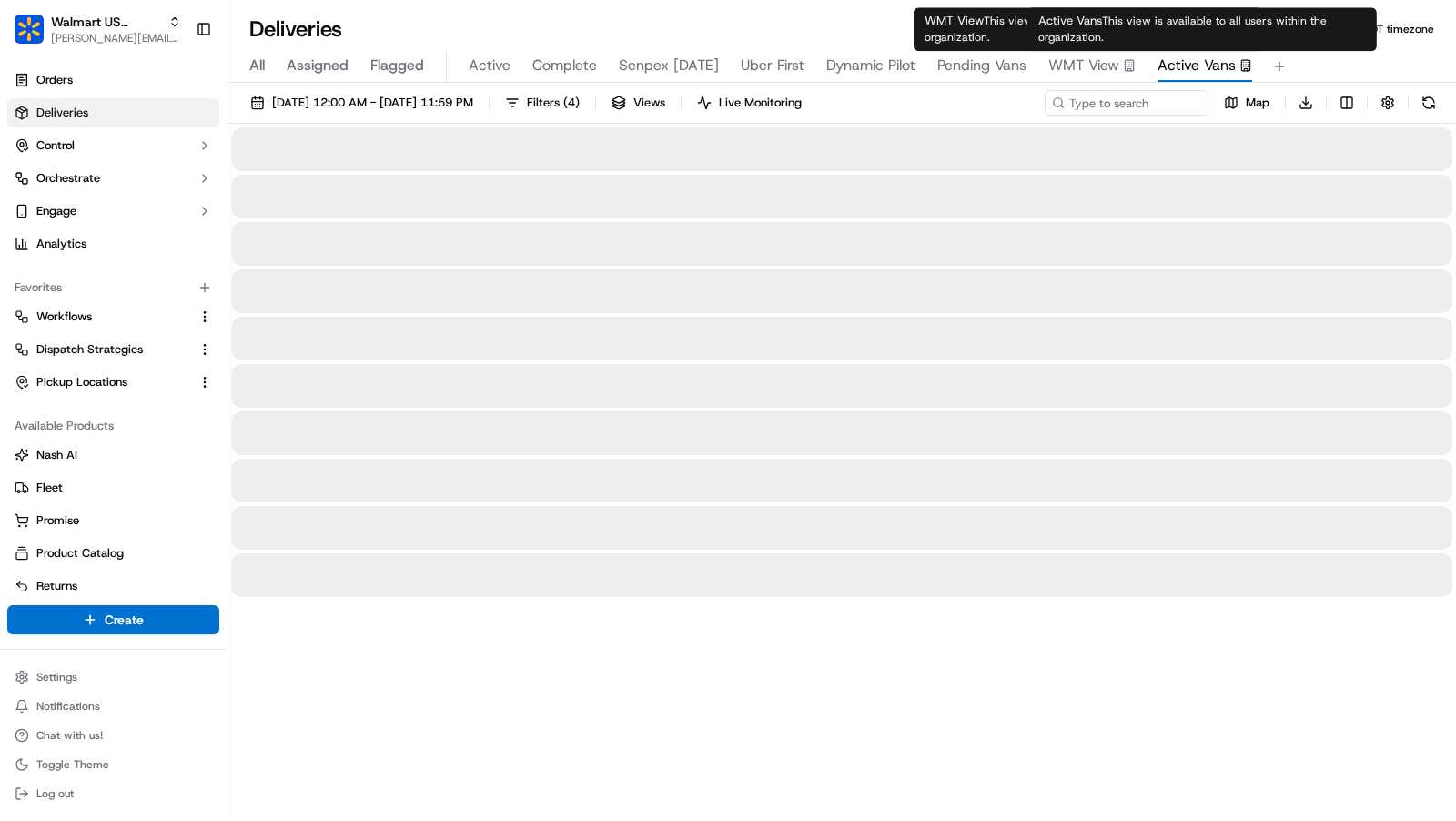
click at [1171, 53] on button "Active Vans" at bounding box center [1205, 67] width 95 height 31
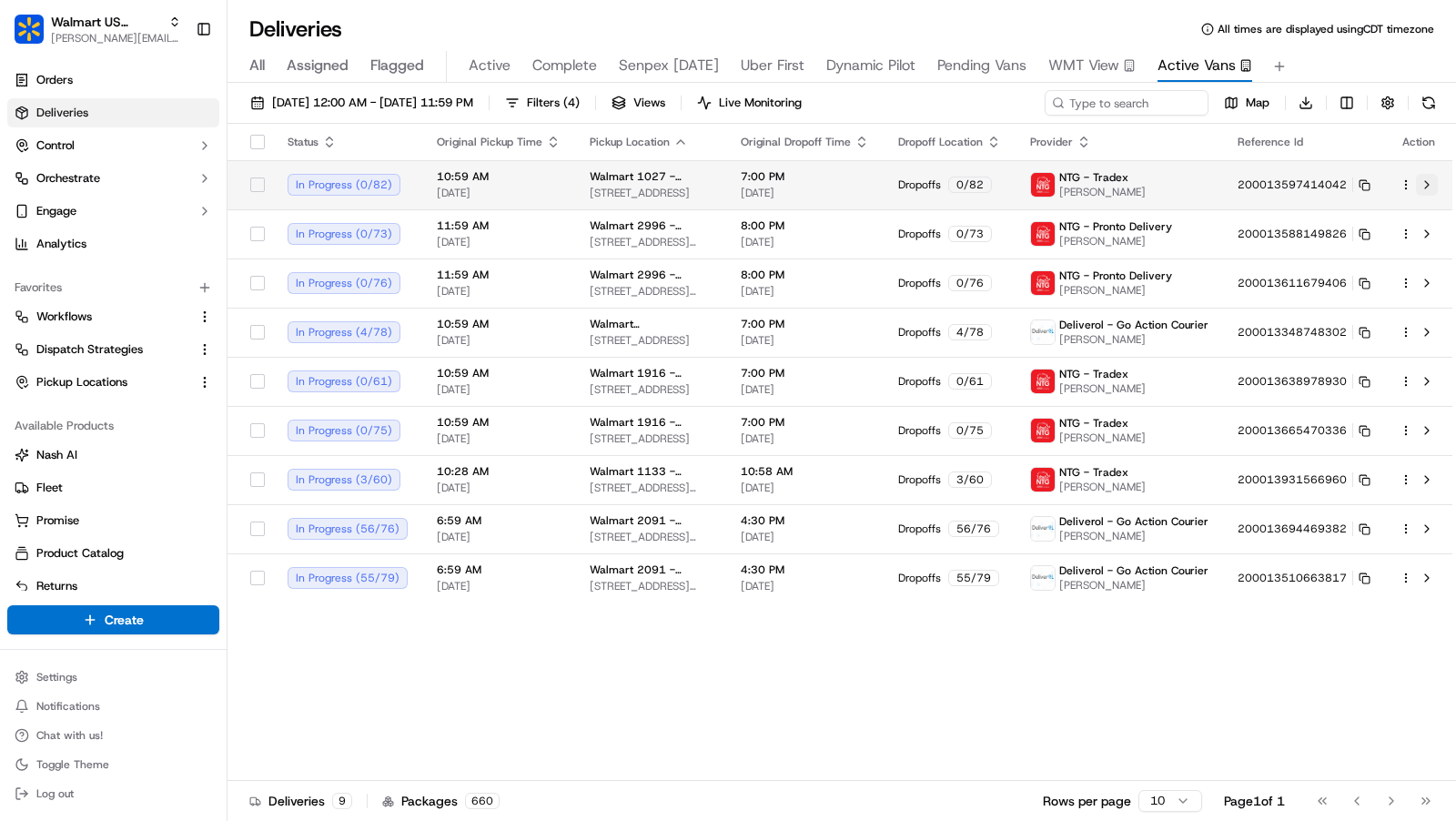
click at [1432, 184] on button at bounding box center [1427, 184] width 22 height 22
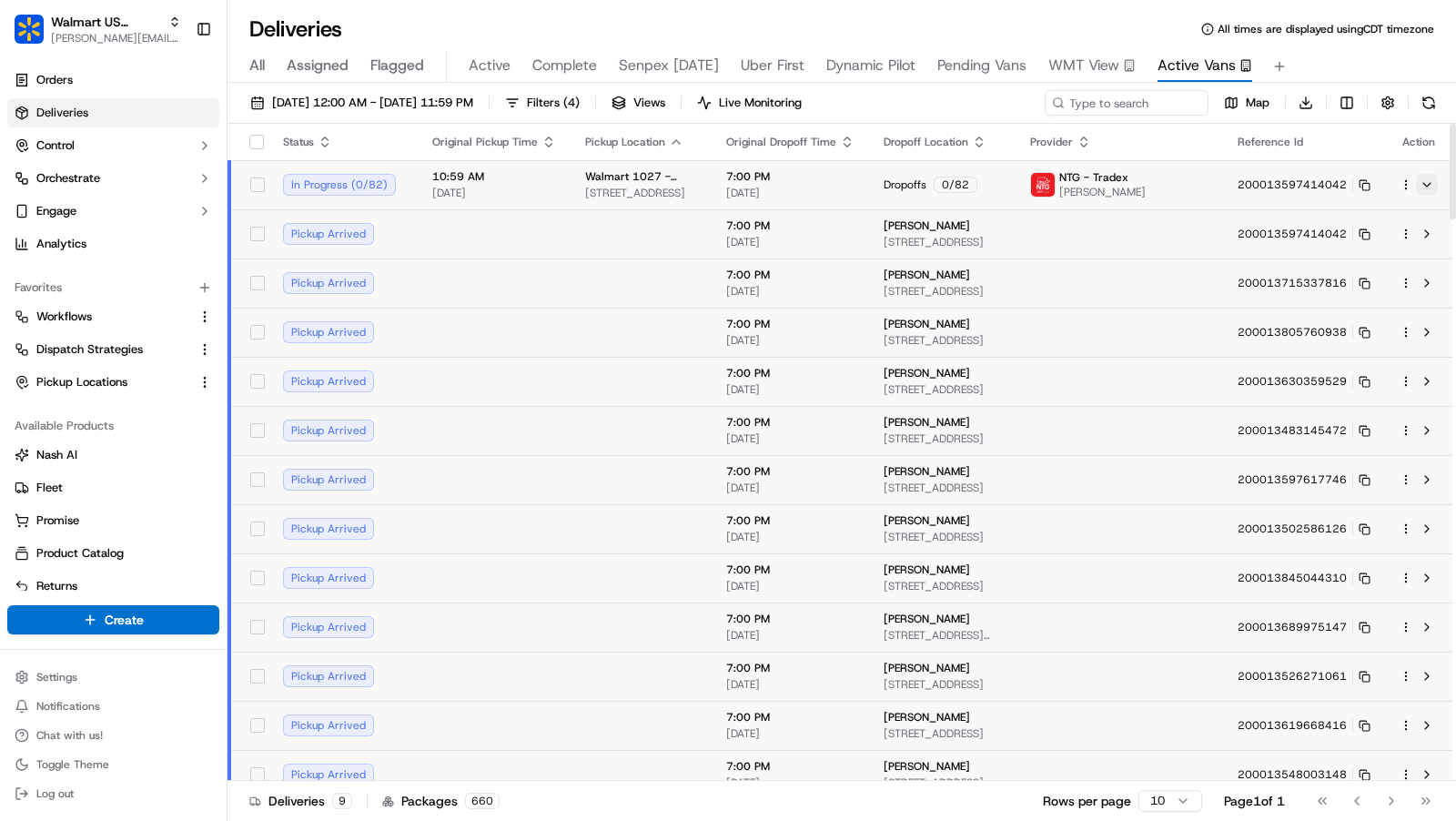
click at [1432, 184] on button at bounding box center [1427, 184] width 22 height 22
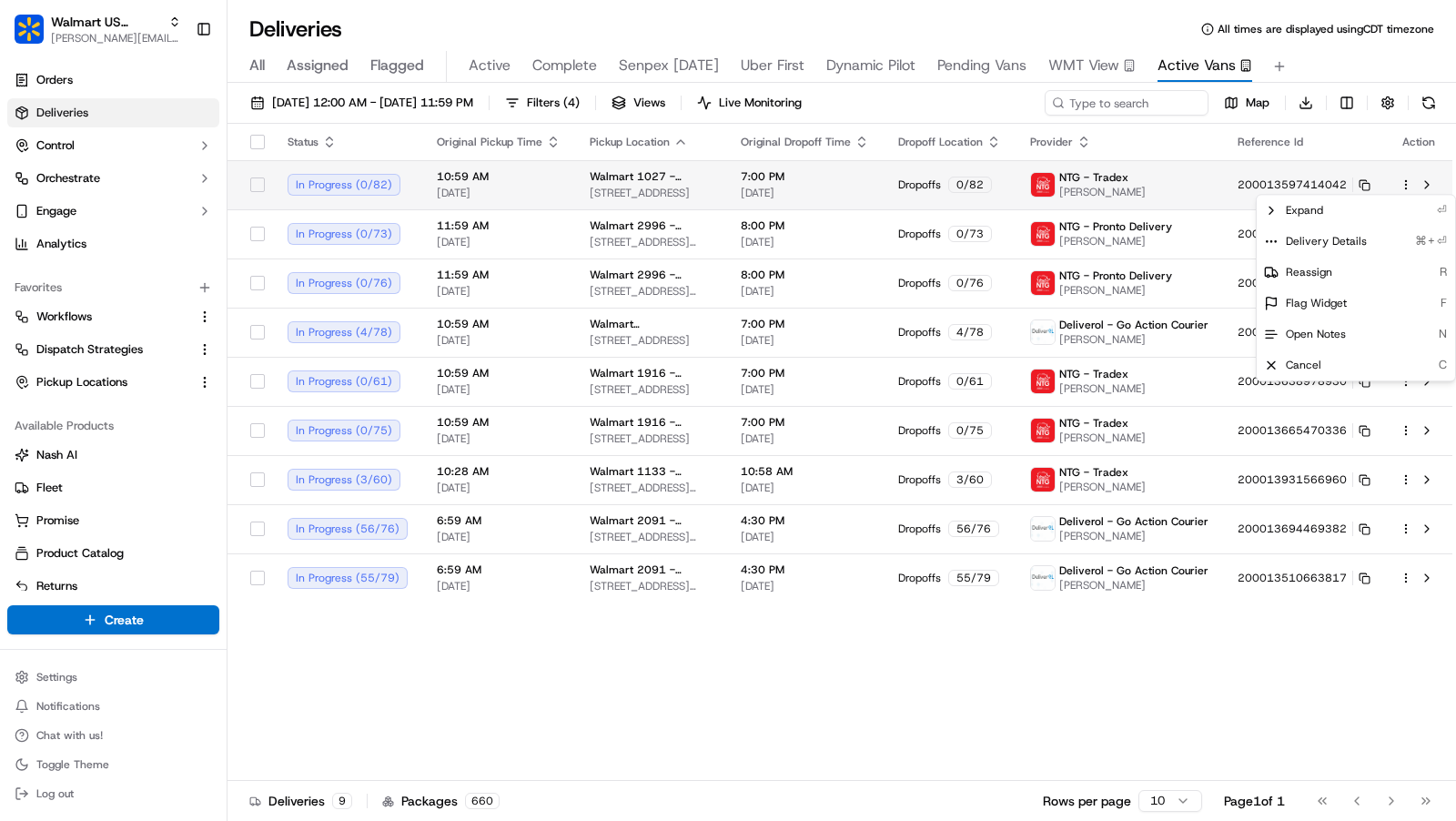
click at [1400, 185] on html "Walmart US Stores charles@usenash.com Toggle Sidebar Orders Deliveries Control …" at bounding box center [728, 410] width 1456 height 821
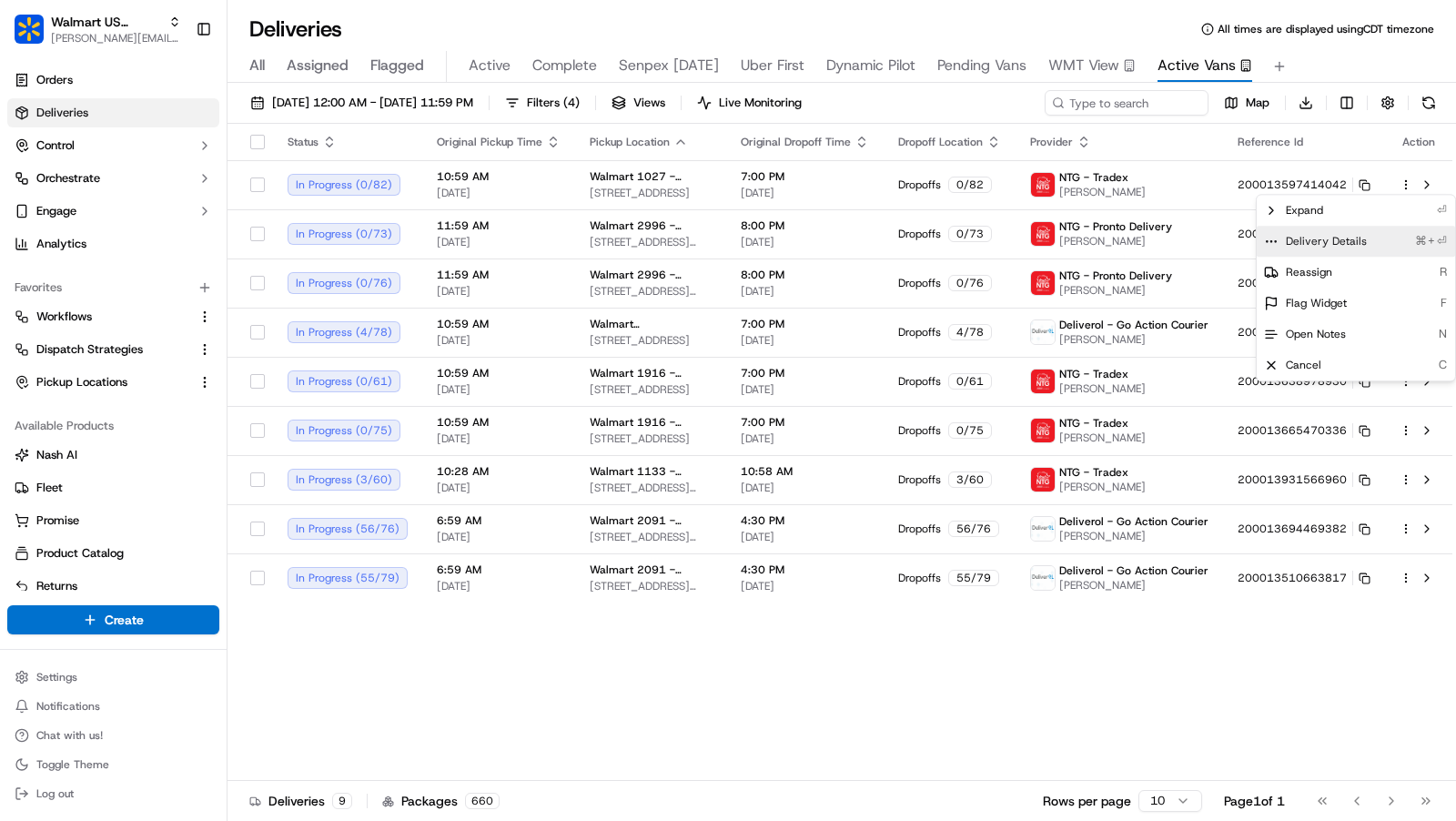
click at [1367, 243] on div "Delivery Details ⌘+⏎" at bounding box center [1355, 241] width 199 height 31
click at [852, 670] on html "Walmart US Stores charles@usenash.com Toggle Sidebar Orders Deliveries Control …" at bounding box center [728, 410] width 1456 height 821
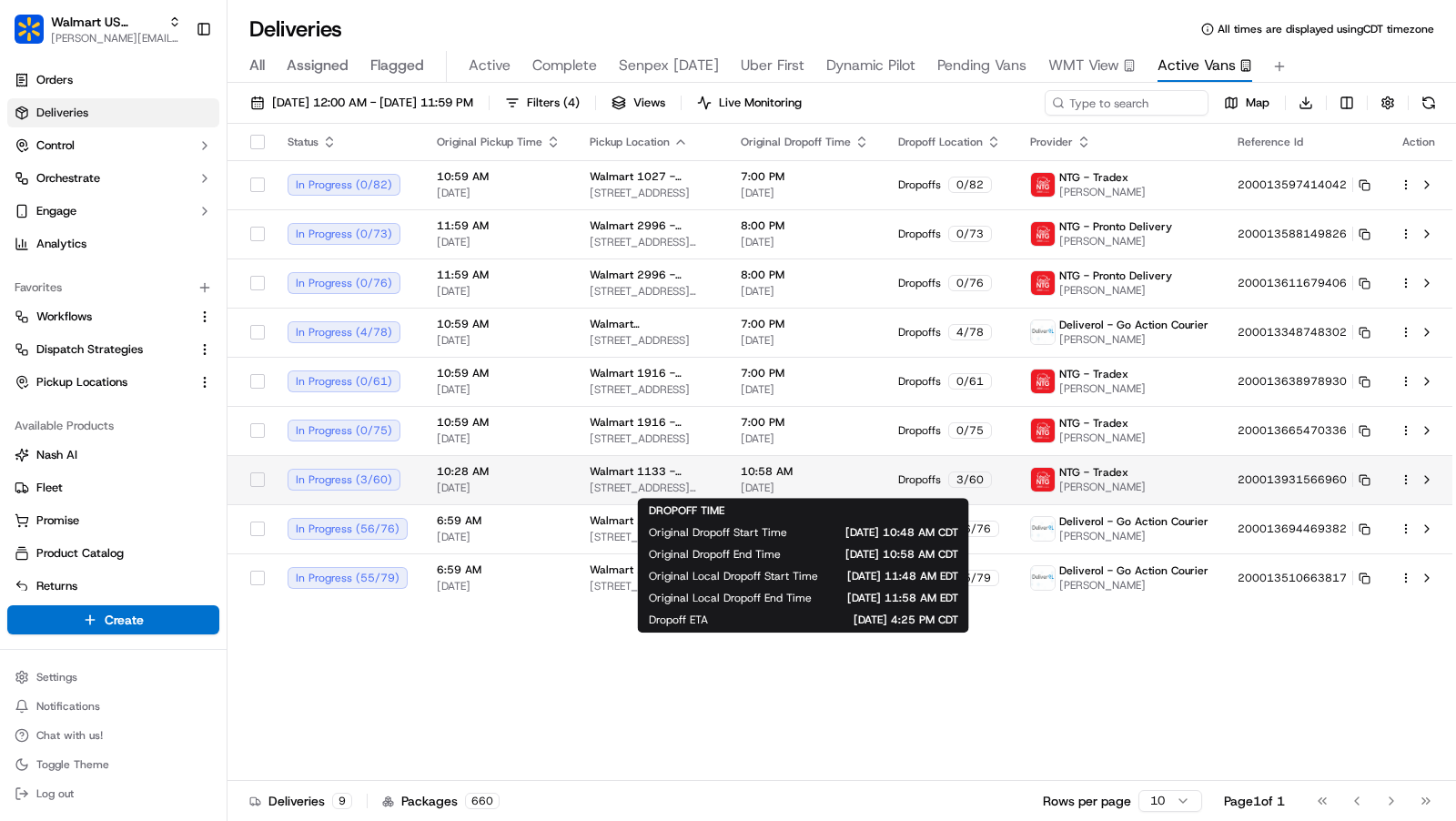
click at [857, 481] on span "09/23/2025" at bounding box center [805, 488] width 128 height 15
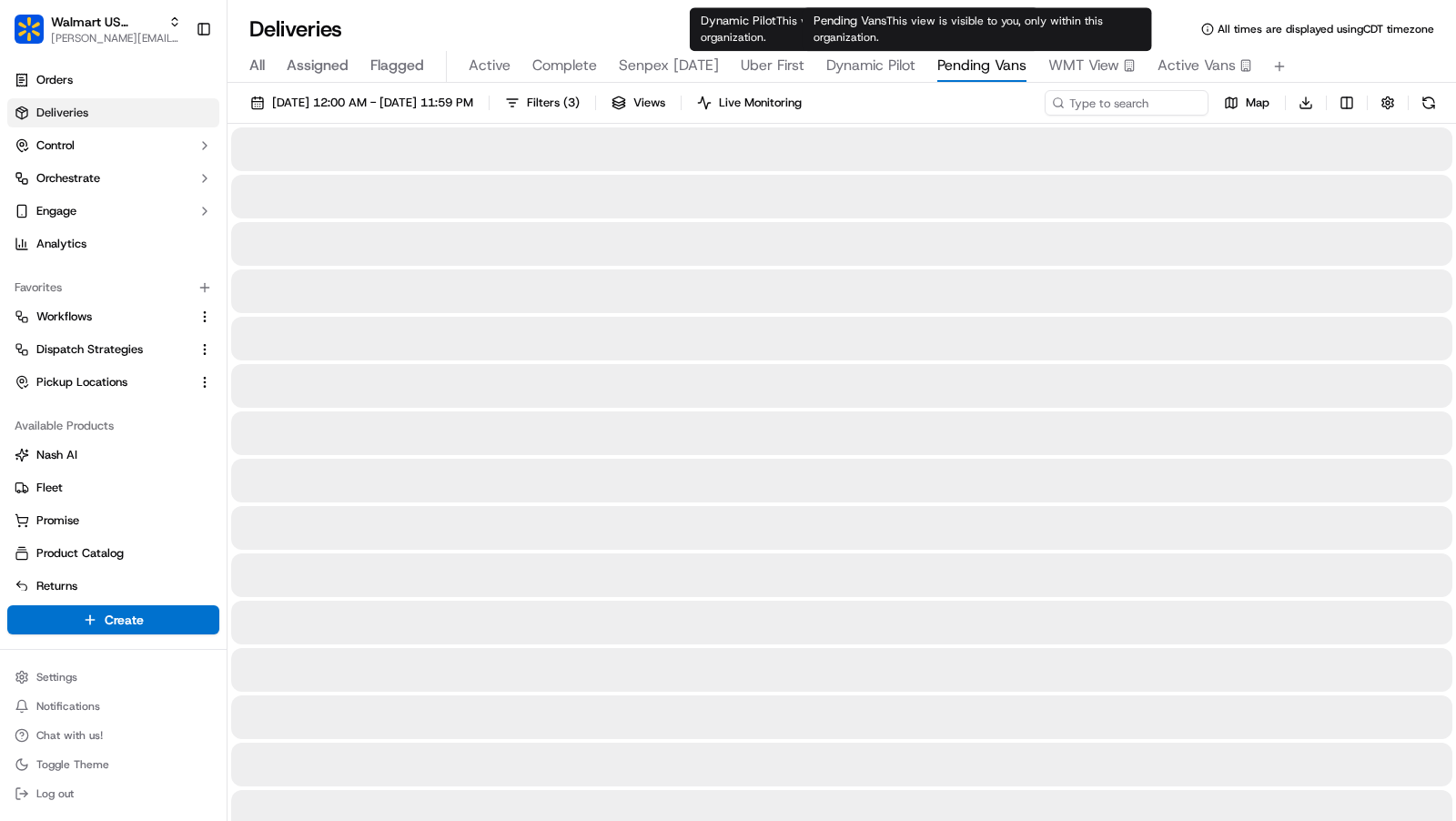
click at [982, 61] on span "Pending Vans" at bounding box center [981, 65] width 89 height 22
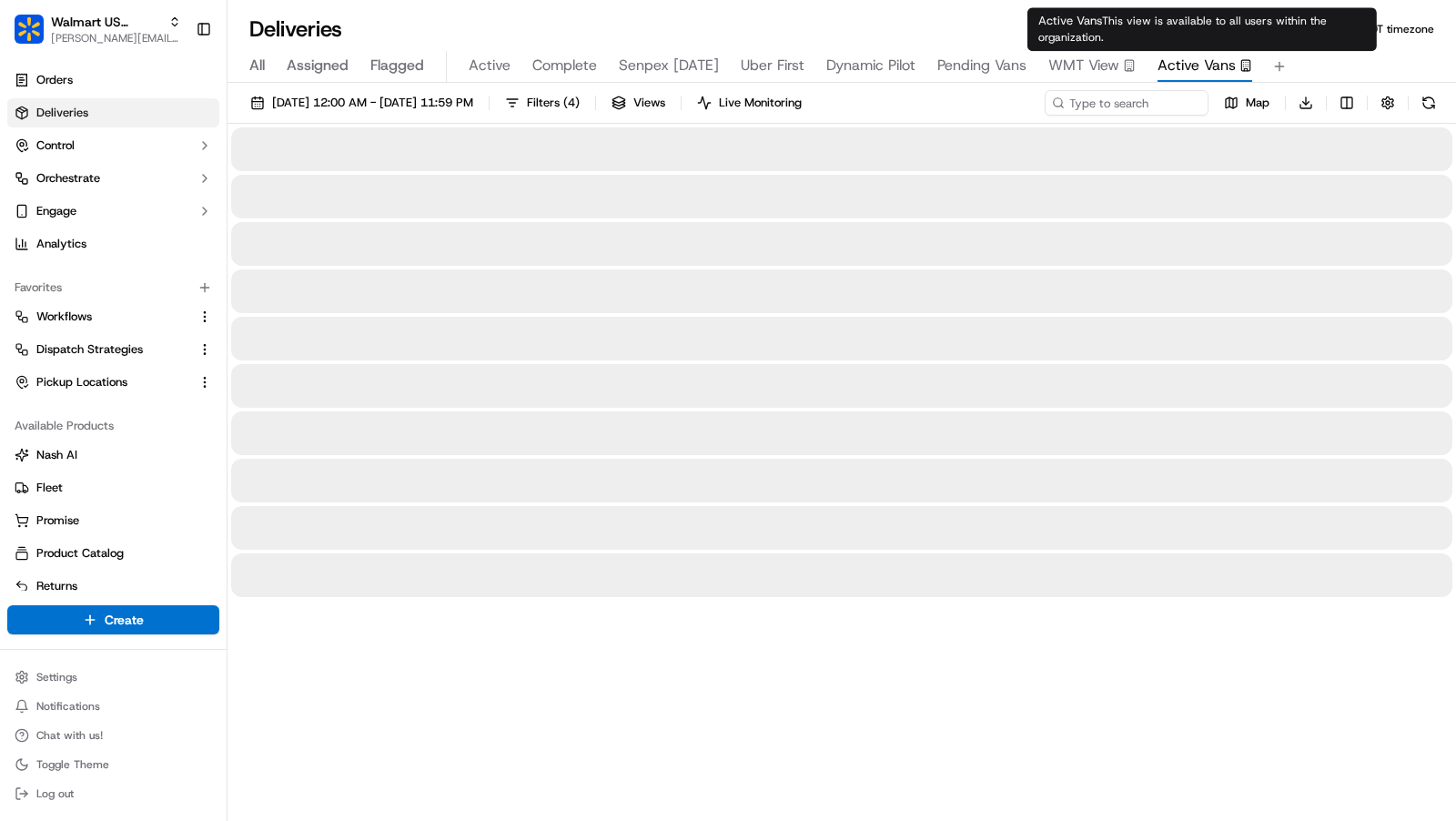
click at [1207, 71] on span "Active Vans" at bounding box center [1196, 65] width 78 height 22
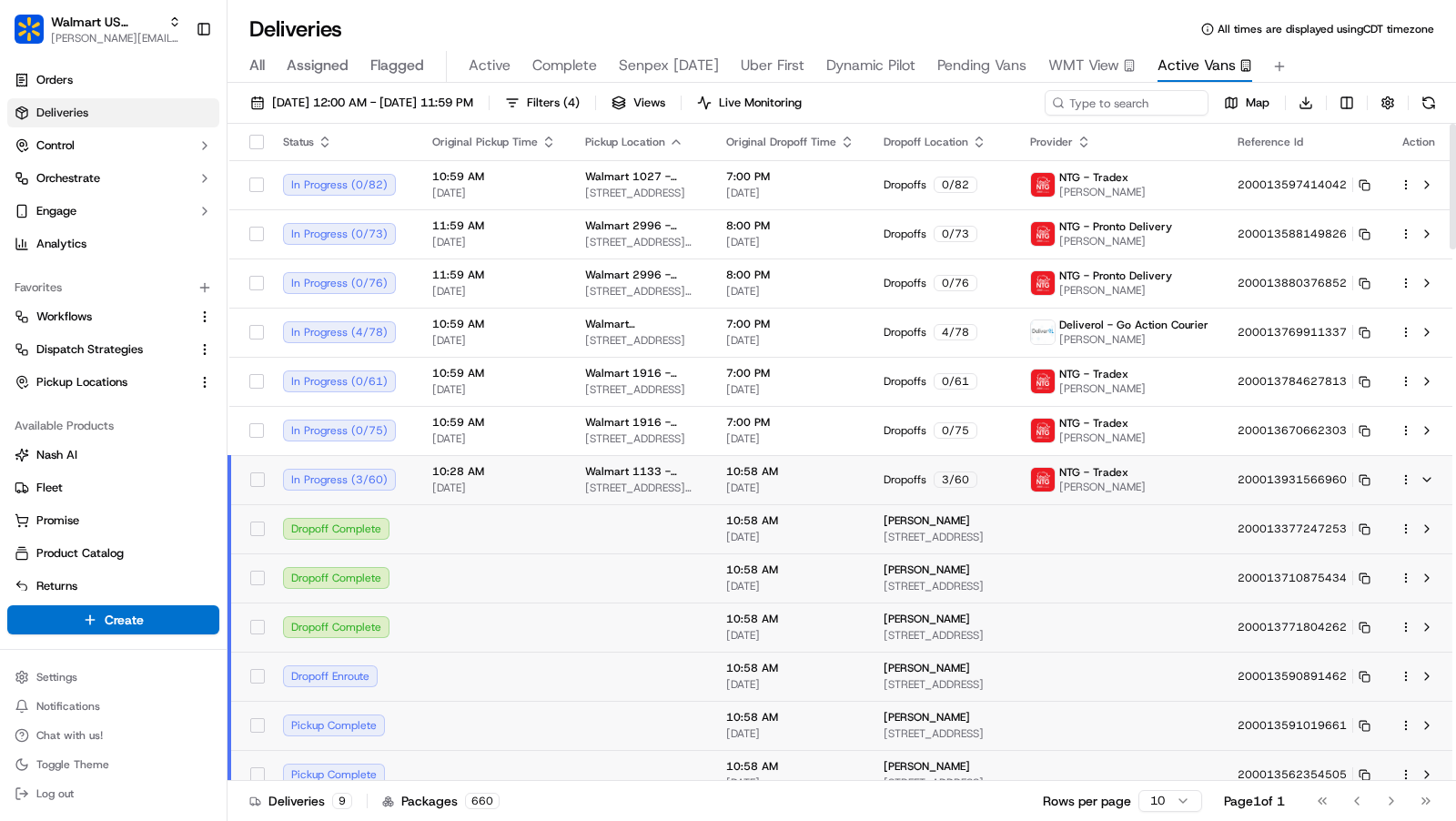
click at [1252, 462] on td "200013931566960" at bounding box center [1303, 480] width 162 height 49
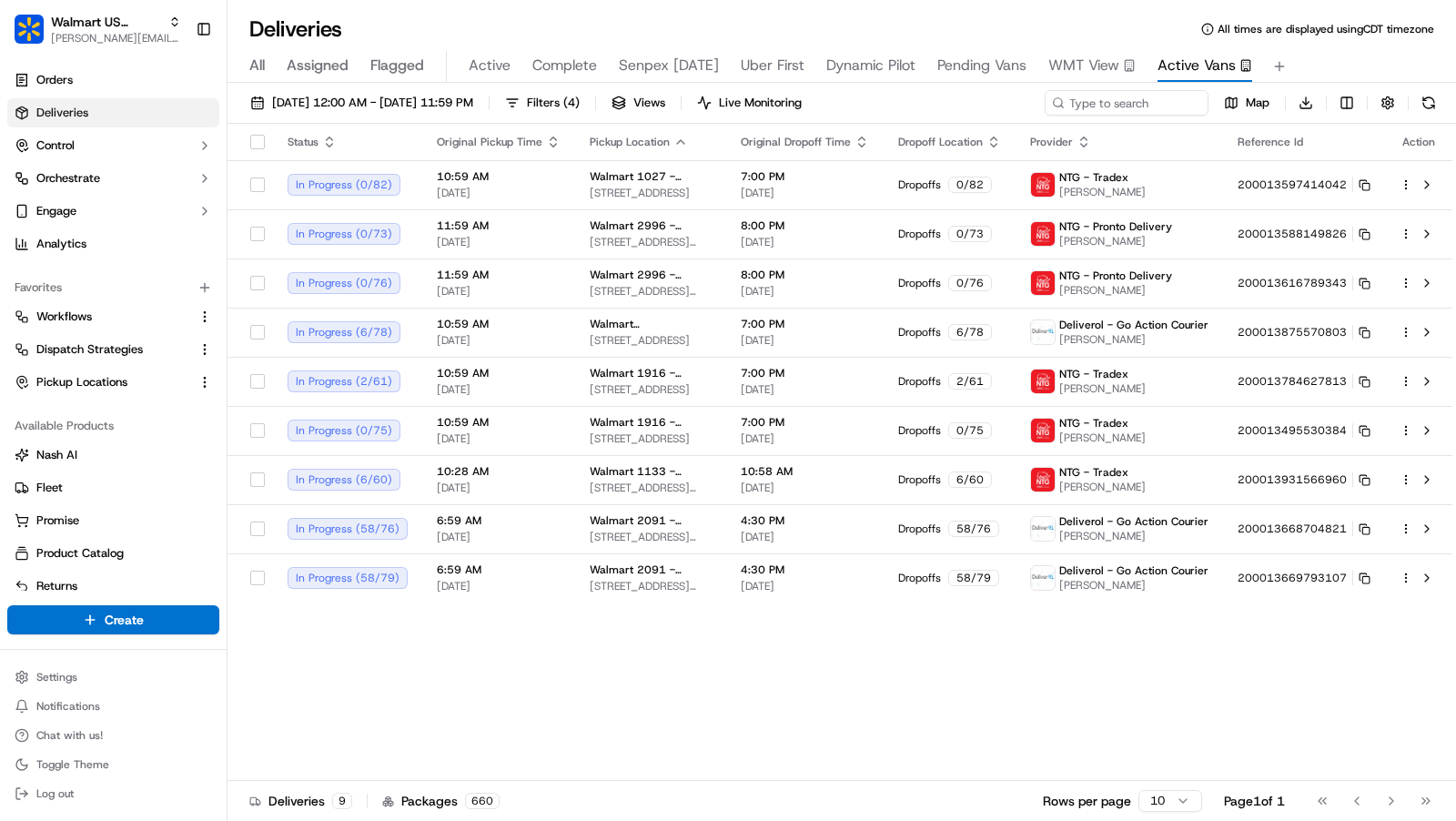
click at [1170, 802] on html "Walmart US Stores charles@usenash.com Toggle Sidebar Orders Deliveries Control …" at bounding box center [728, 410] width 1456 height 821
click at [588, 99] on button "Filters ( 4 )" at bounding box center [542, 103] width 91 height 25
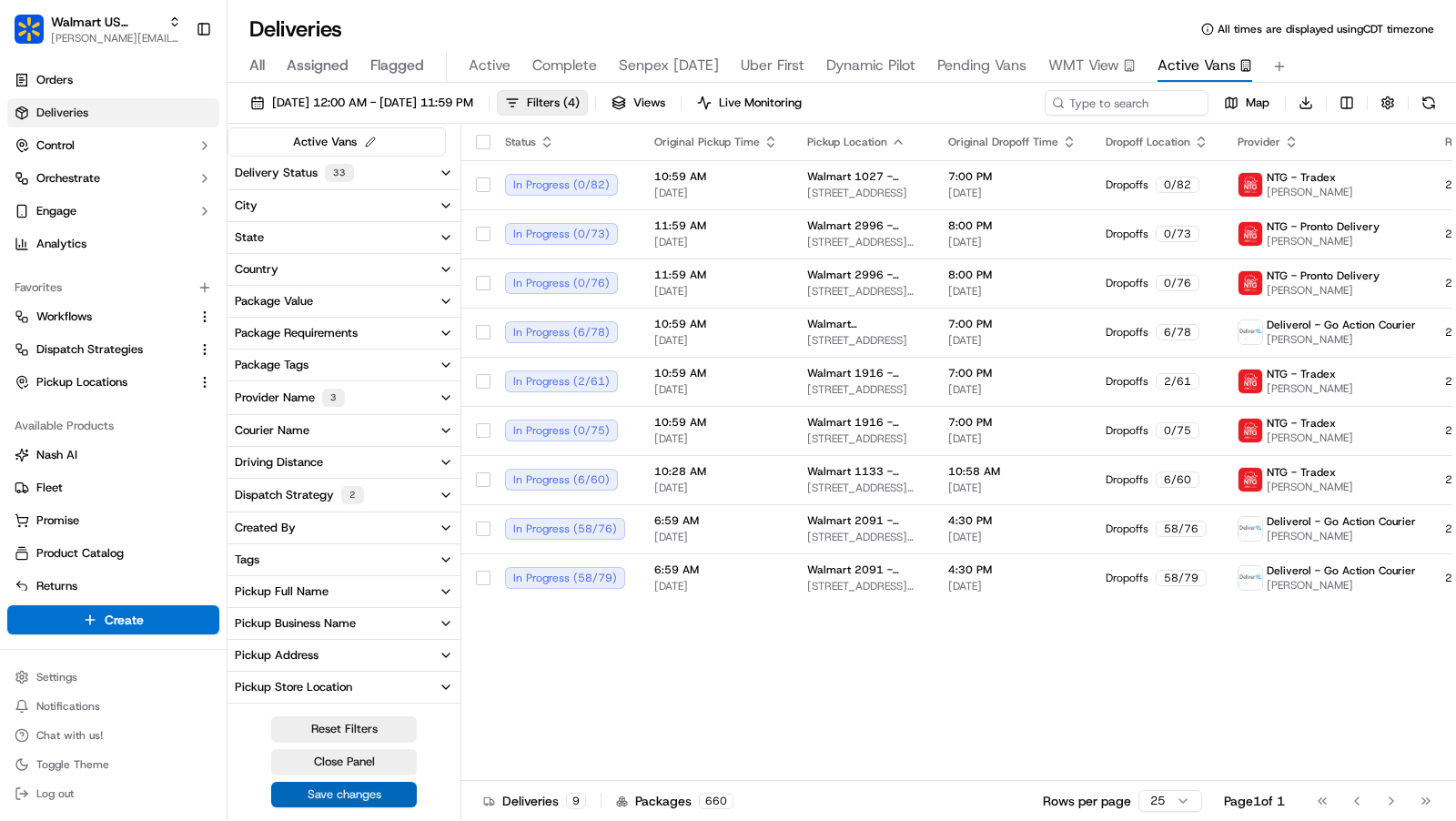
click at [366, 788] on button "Save changes" at bounding box center [344, 795] width 145 height 25
click at [1426, 24] on icon "Notifications (F8)" at bounding box center [1425, 29] width 15 height 15
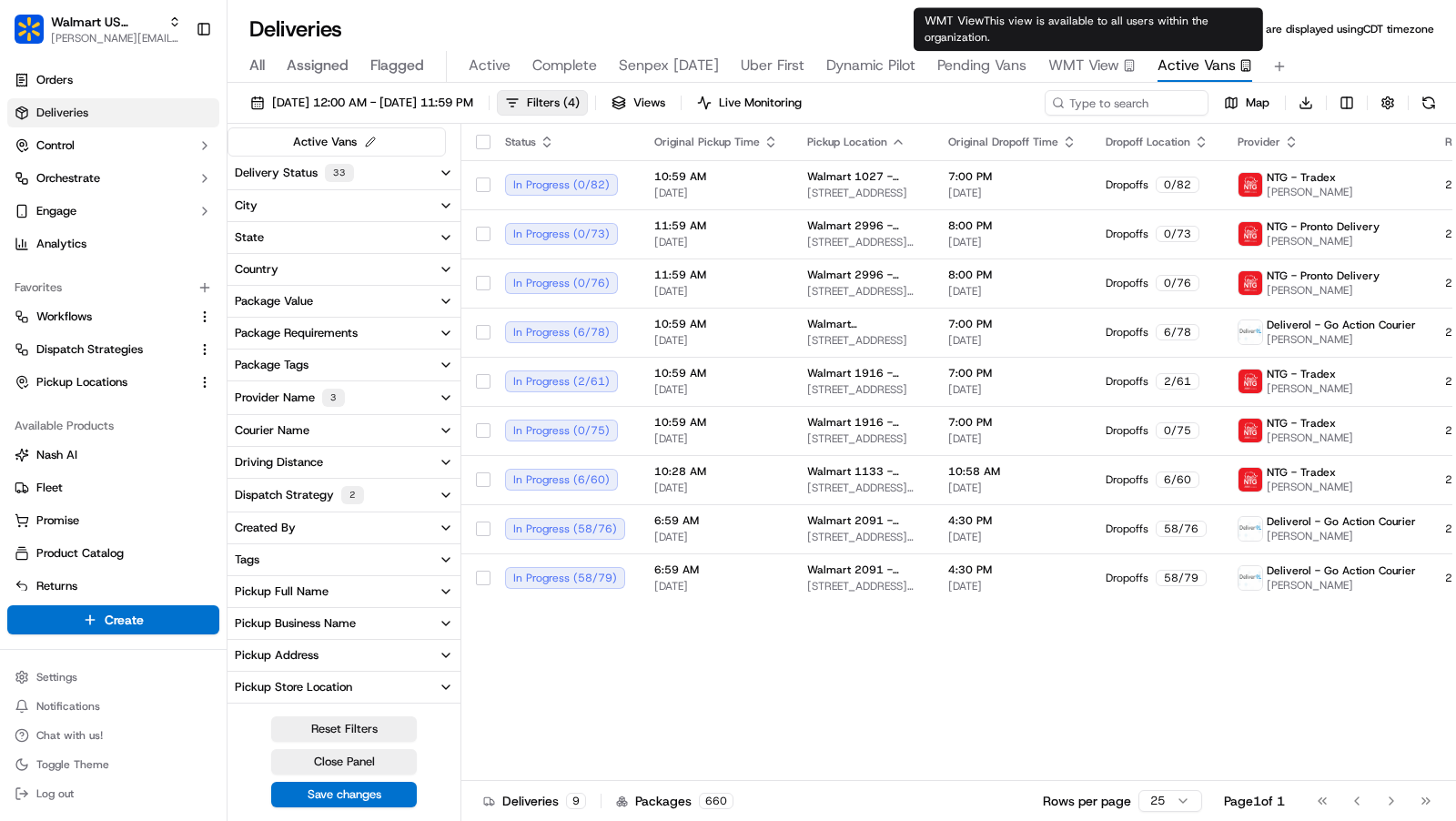
click at [1090, 66] on span "WMT View" at bounding box center [1083, 65] width 71 height 22
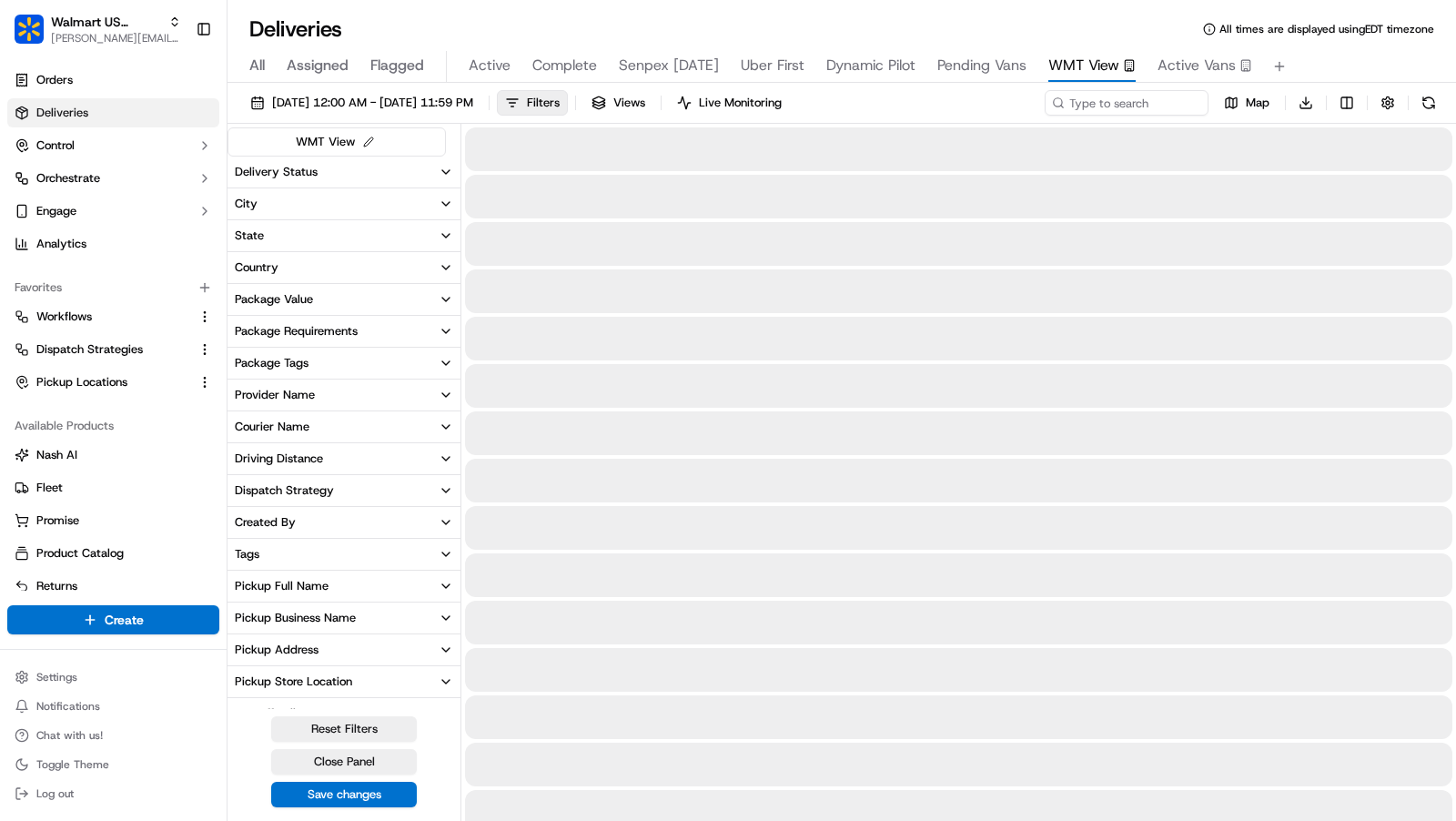
click at [1193, 66] on span "Active Vans" at bounding box center [1196, 65] width 78 height 22
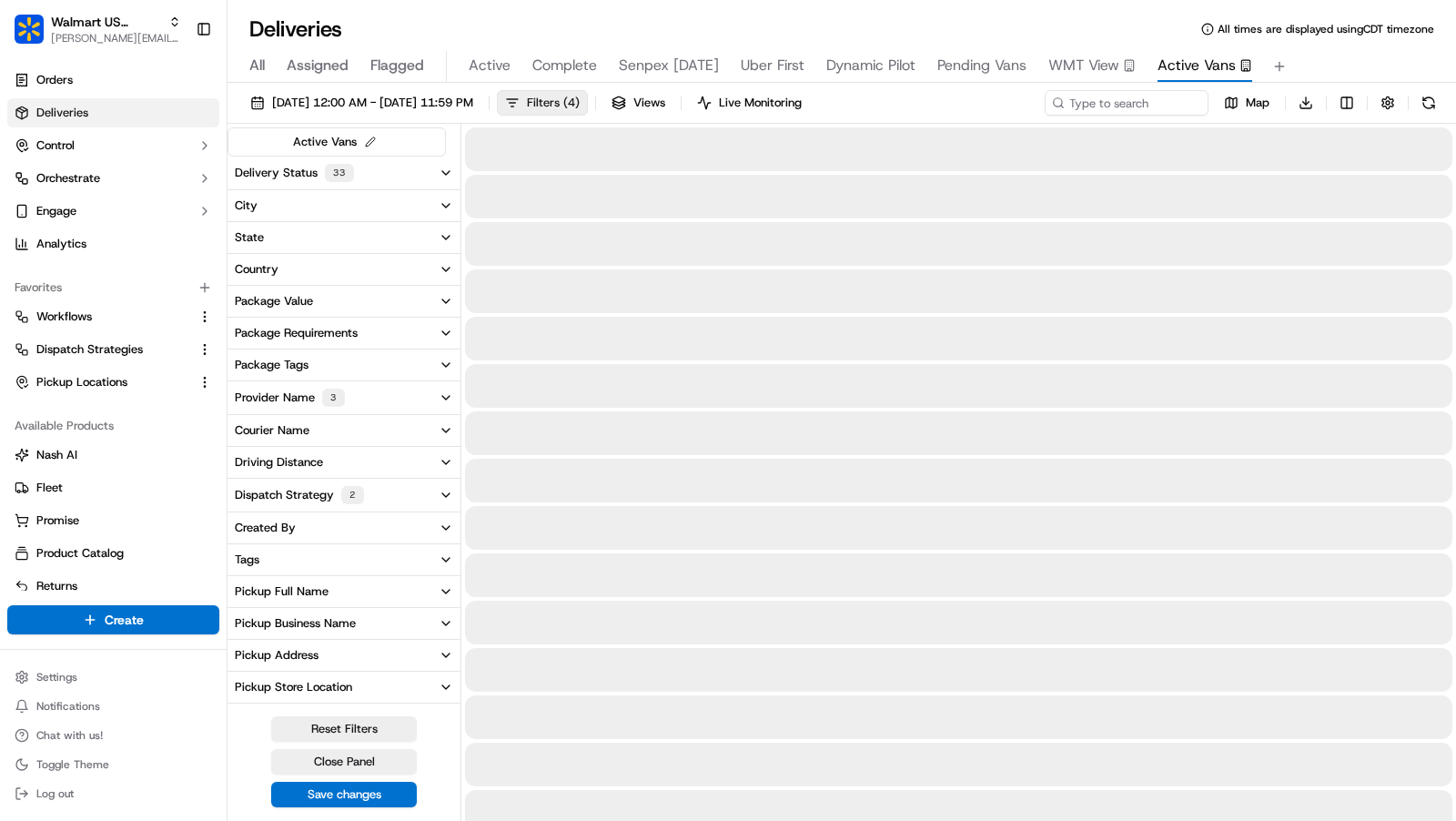
click at [579, 95] on span "( 4 )" at bounding box center [571, 103] width 16 height 16
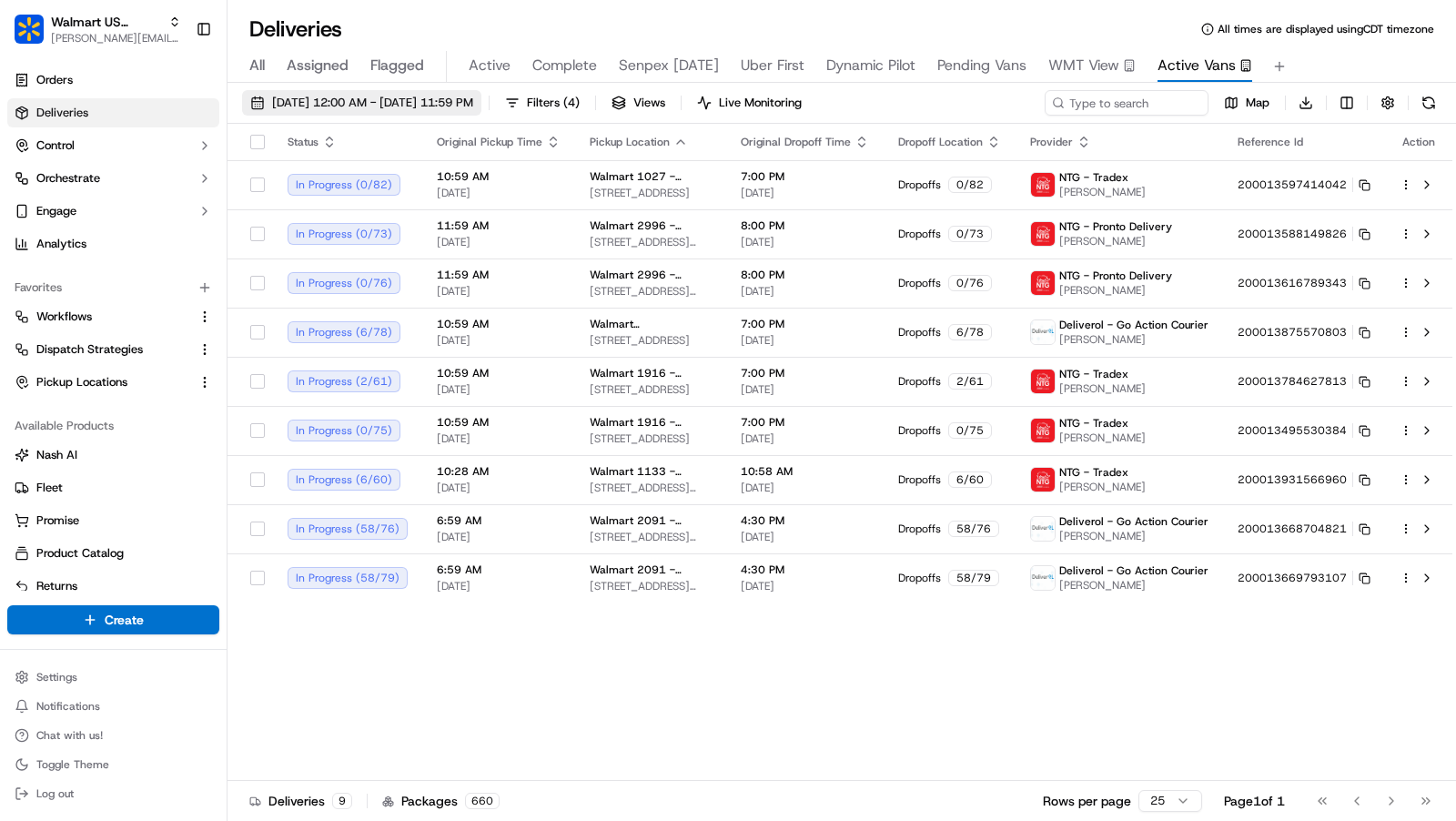
click at [395, 107] on span "09/23/2025 12:00 AM - 09/23/2025 11:59 PM" at bounding box center [373, 103] width 201 height 16
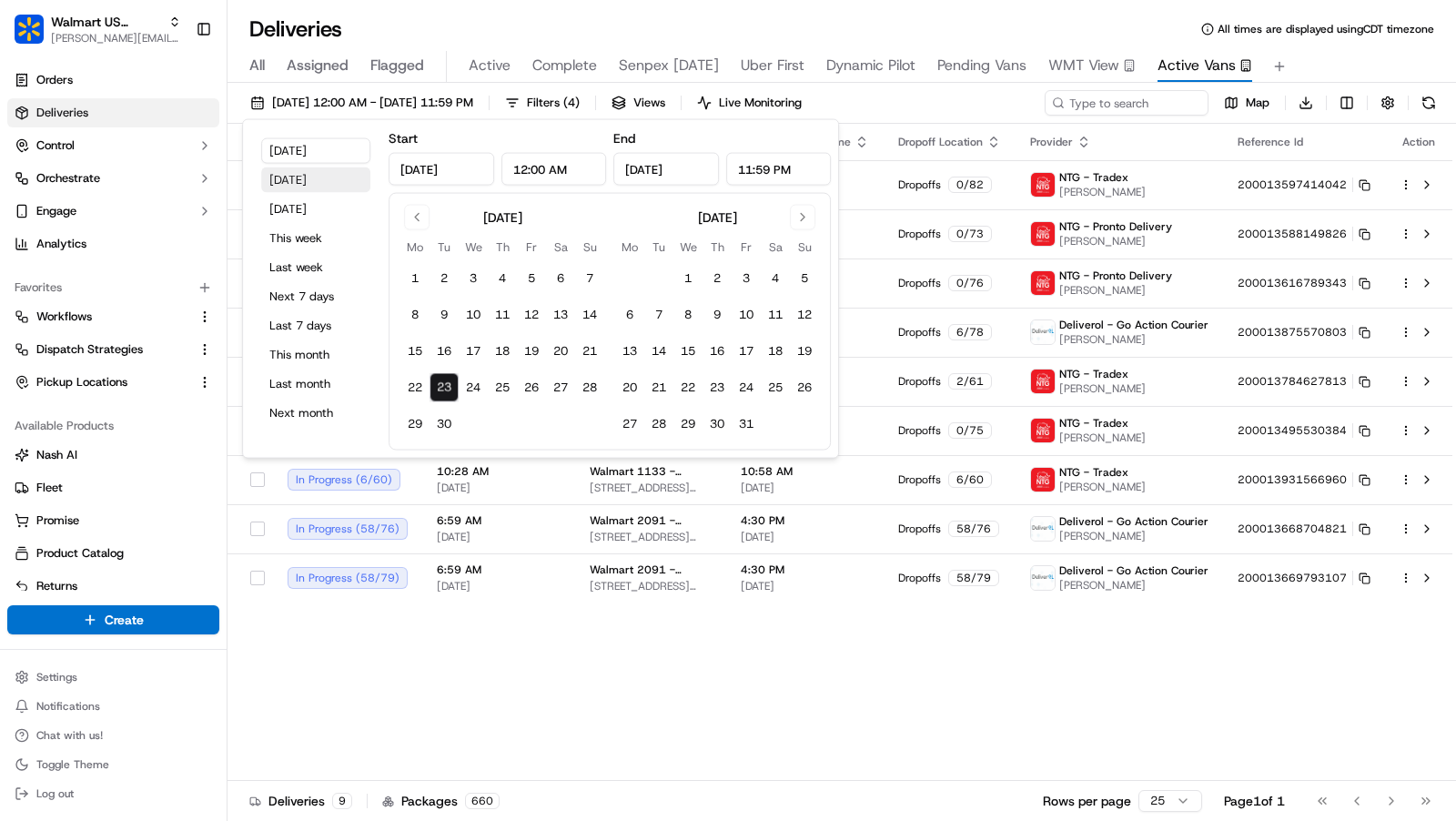
click at [336, 182] on button "Yesterday" at bounding box center [316, 180] width 109 height 25
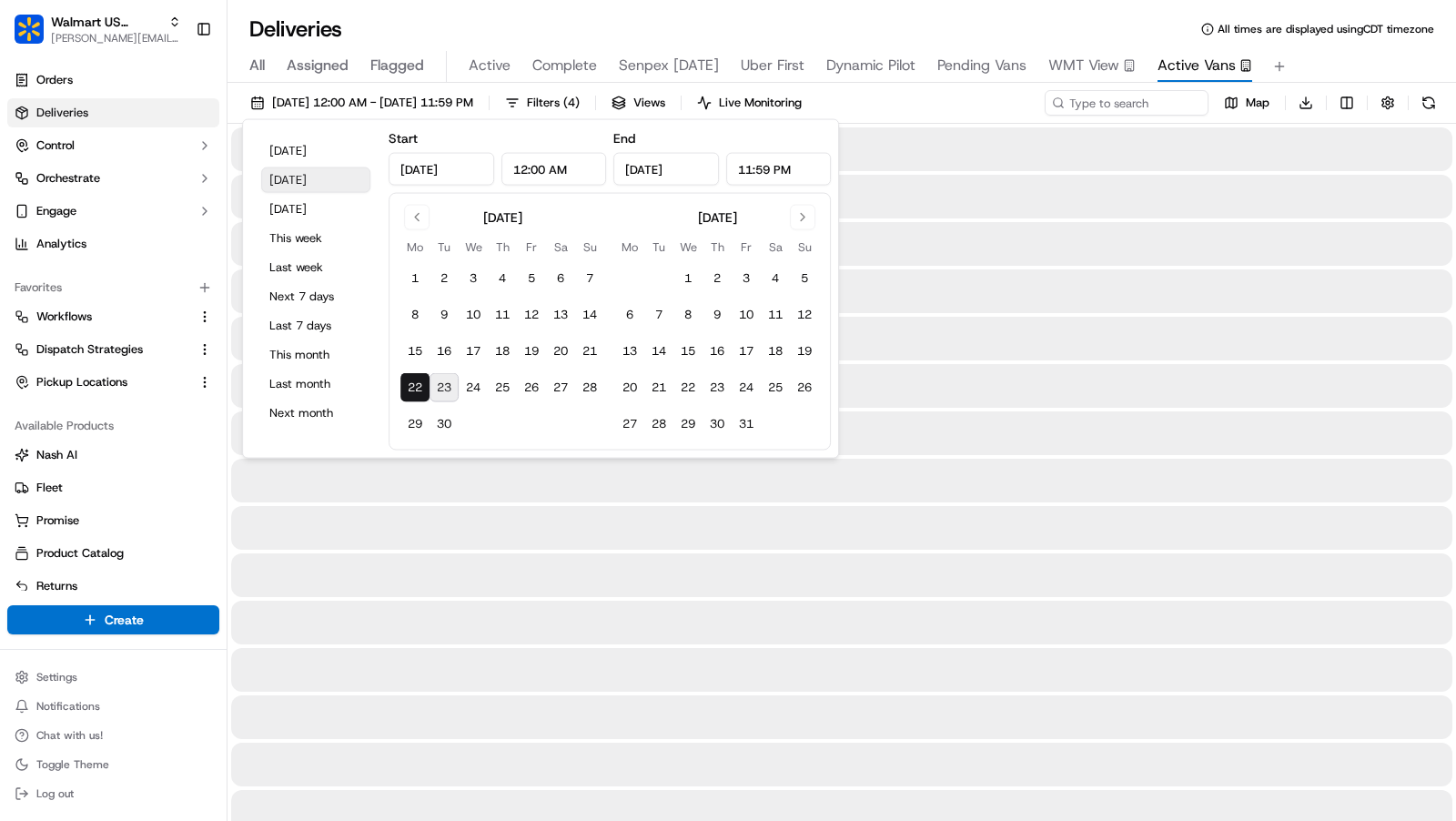
type input "Sep 22, 2025"
click at [1374, 34] on span "All times are displayed using CDT timezone" at bounding box center [1326, 29] width 217 height 15
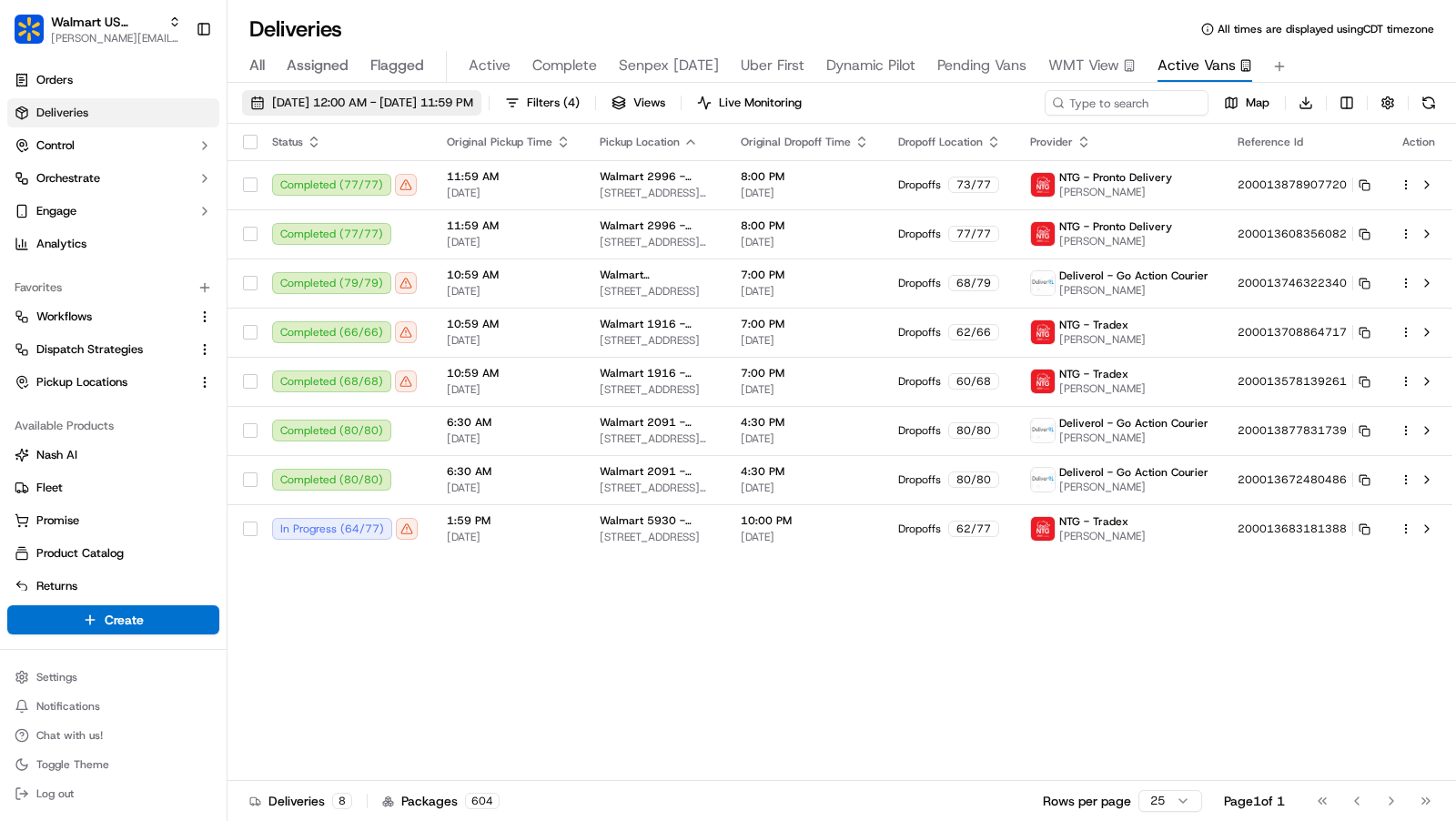
click at [473, 100] on span "09/22/2025 12:00 AM - 09/22/2025 11:59 PM" at bounding box center [373, 103] width 201 height 16
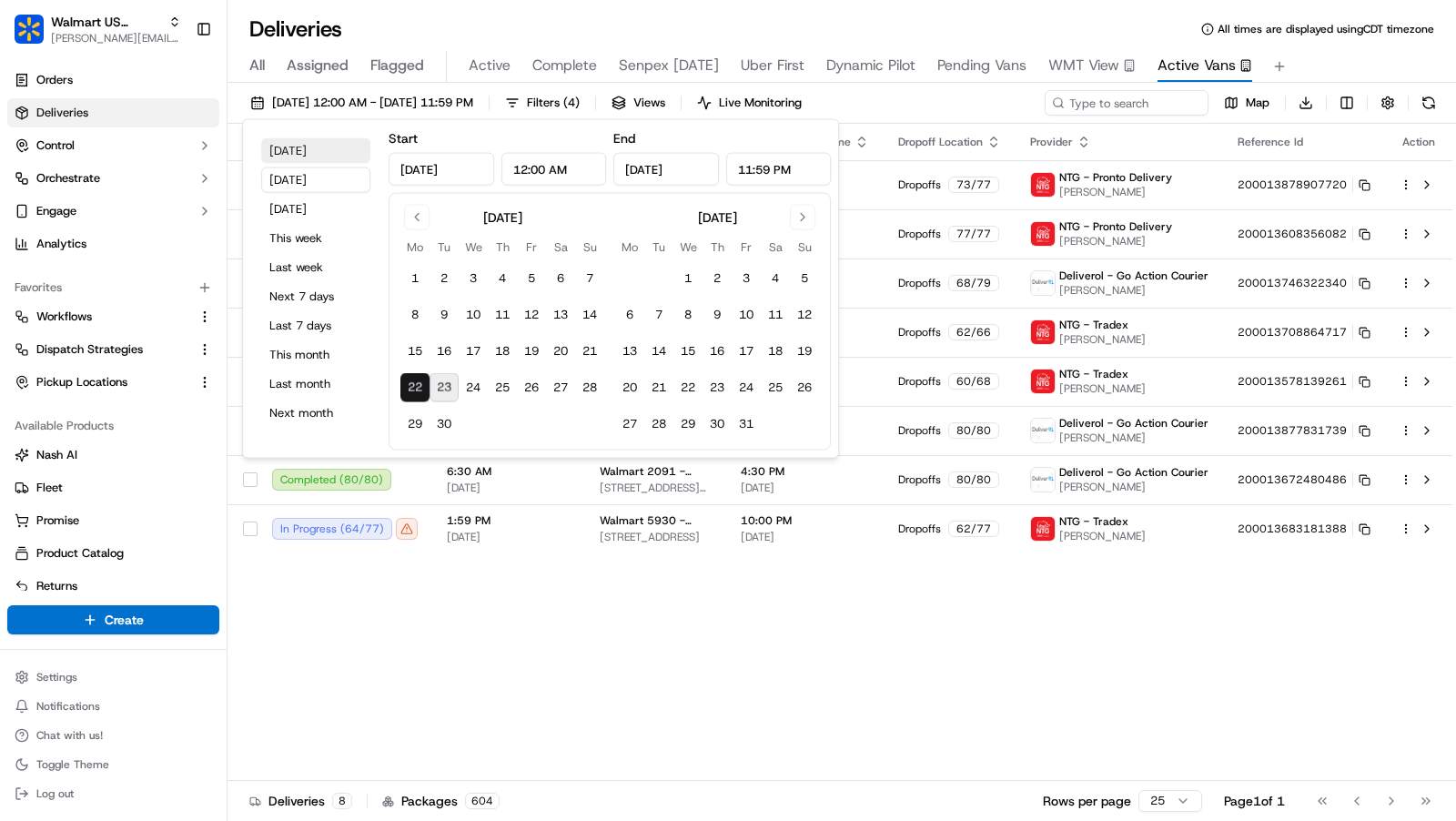
click at [314, 151] on button "Today" at bounding box center [316, 151] width 109 height 25
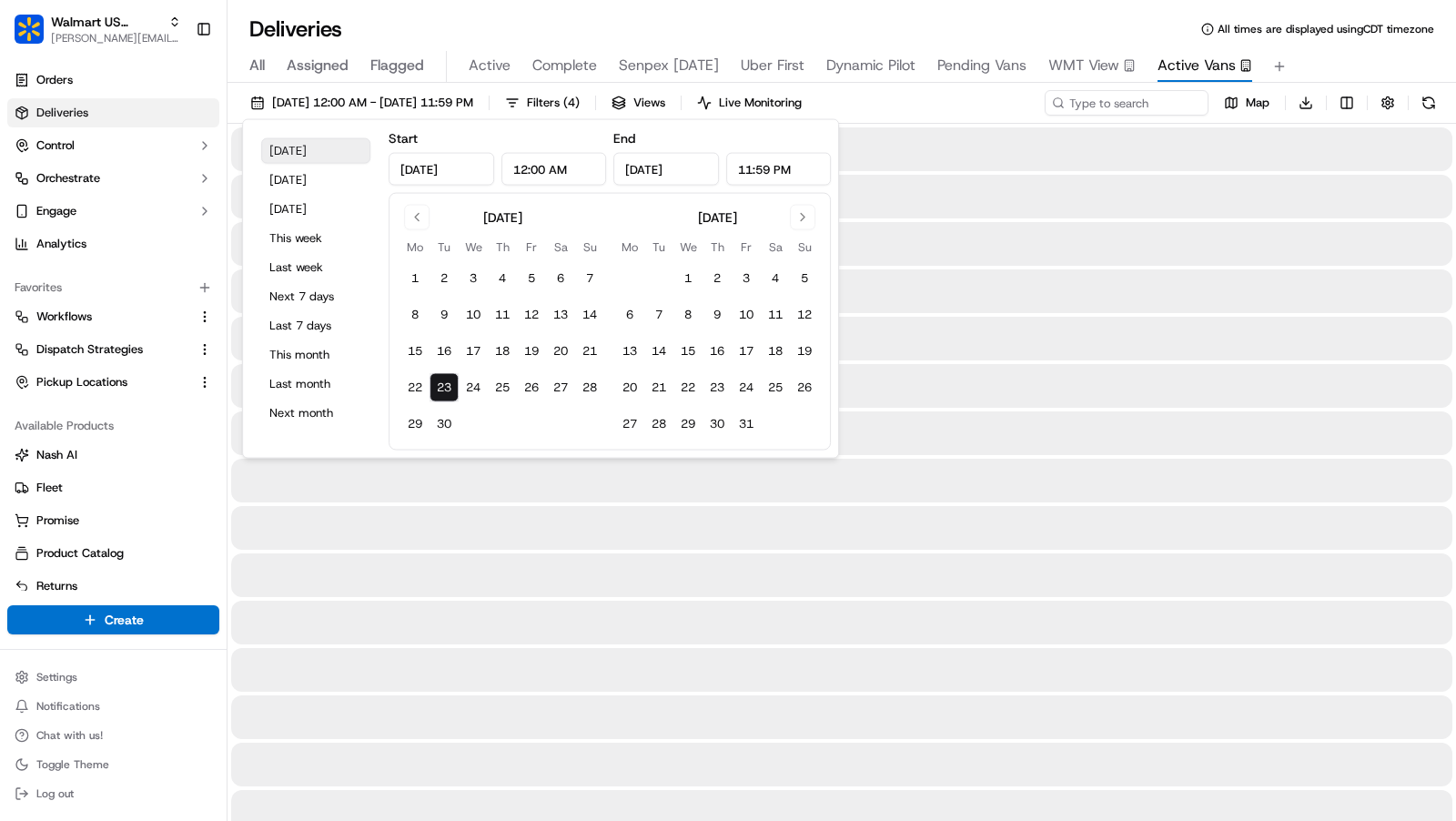
type input "Sep 23, 2025"
click at [1378, 55] on div "All Assigned Flagged Active Complete Senpex Today Uber First Dynamic Pilot Pend…" at bounding box center [842, 67] width 1228 height 32
